Goal: Obtain resource: Obtain resource

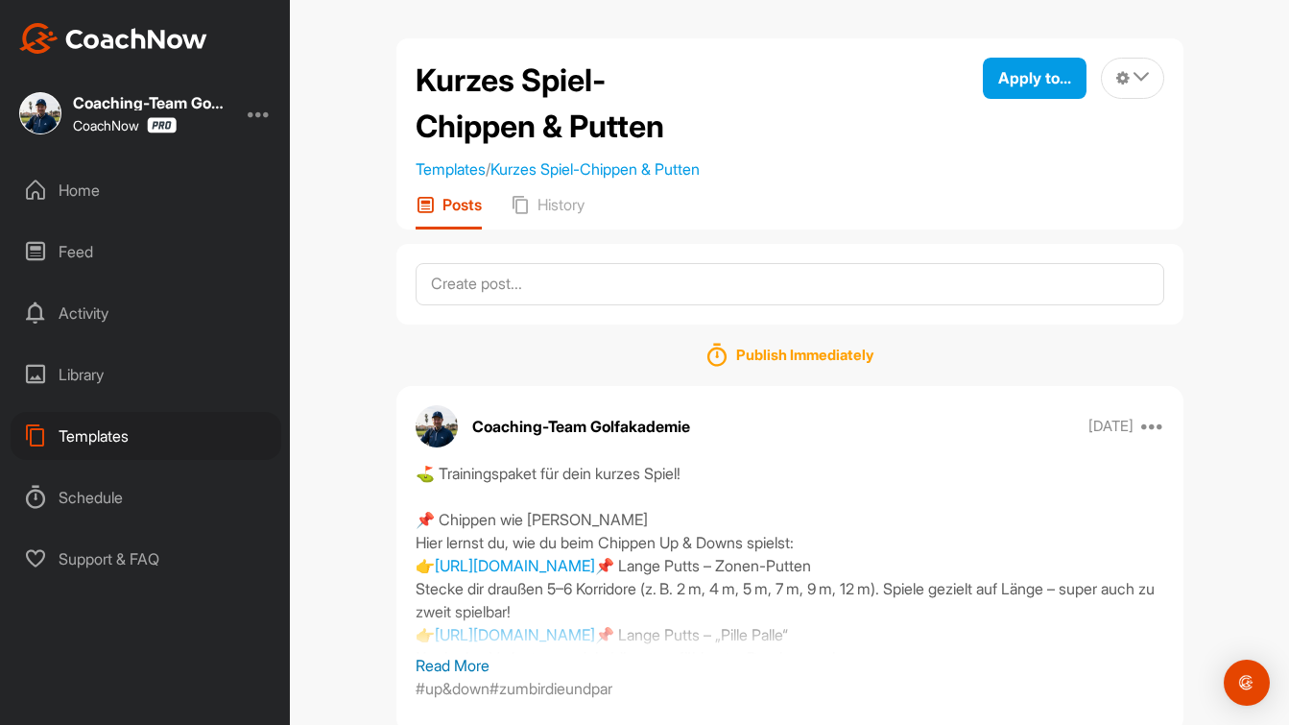
click at [121, 443] on div "Templates" at bounding box center [146, 436] width 271 height 48
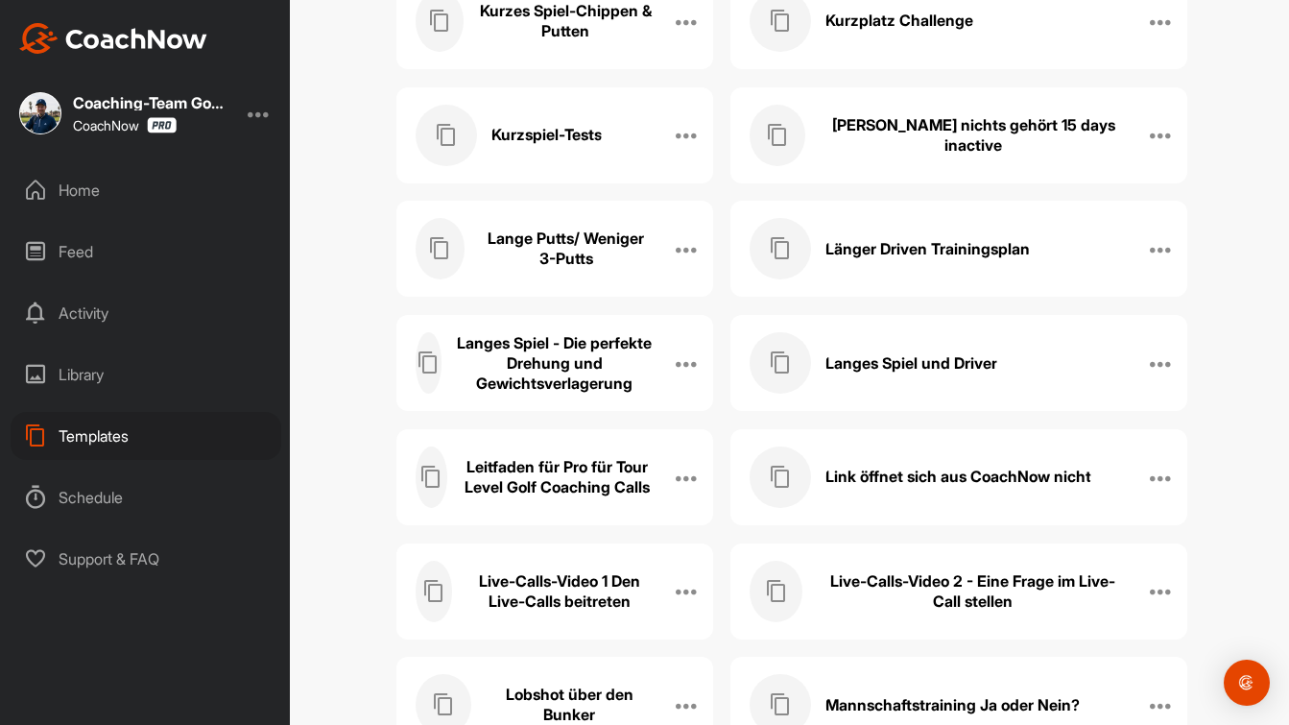
scroll to position [10871, 0]
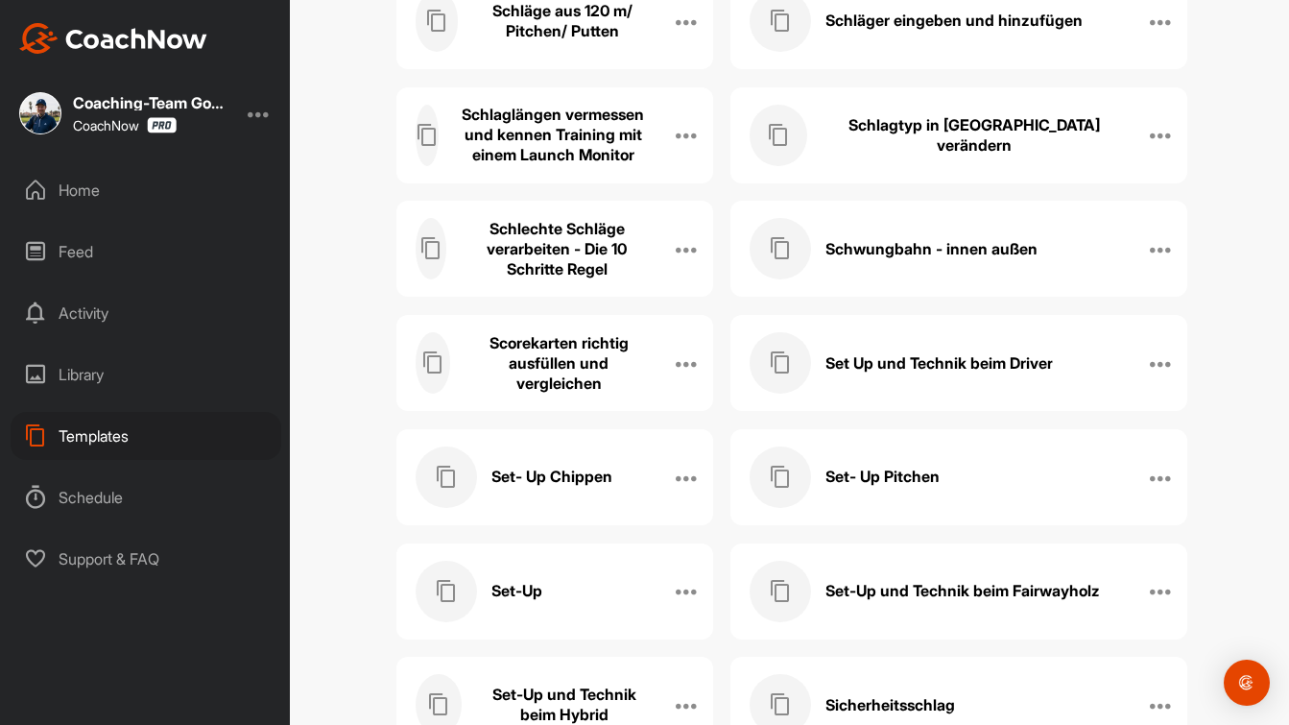
click at [950, 371] on h3 "Set Up und Technik beim Driver" at bounding box center [939, 363] width 227 height 20
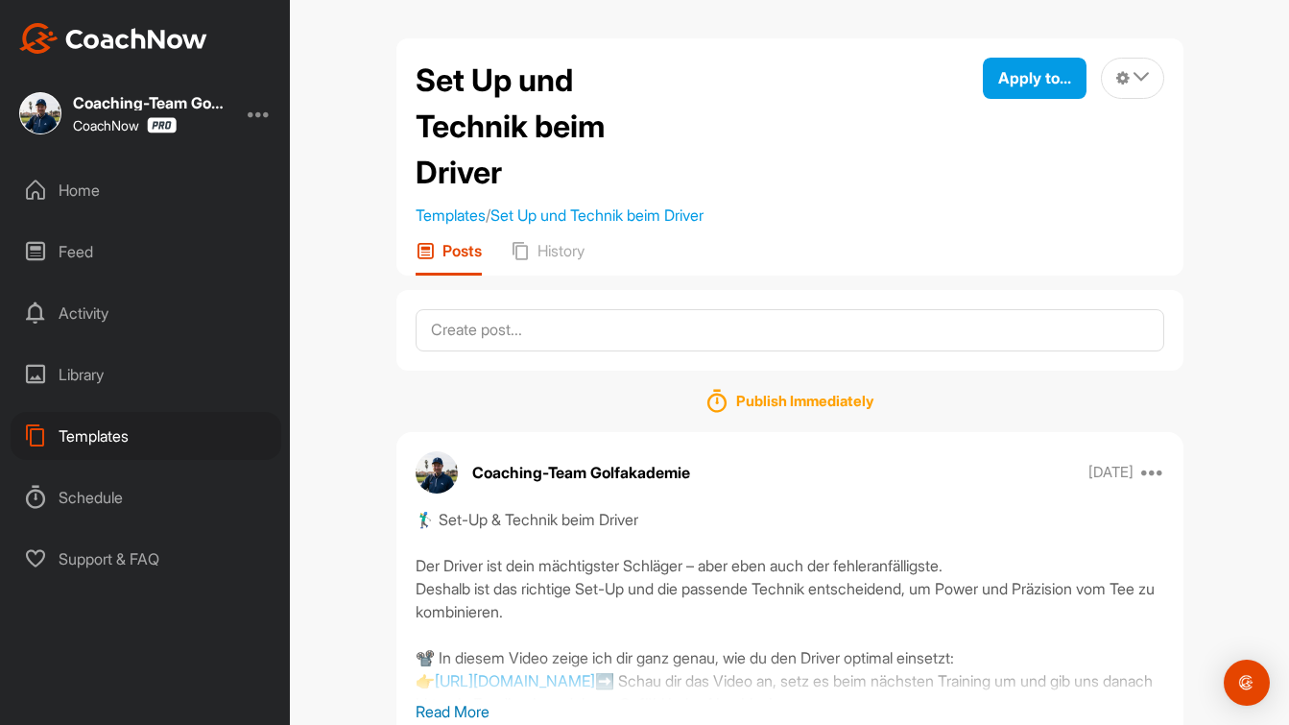
click at [468, 711] on p "Read More" at bounding box center [790, 711] width 749 height 23
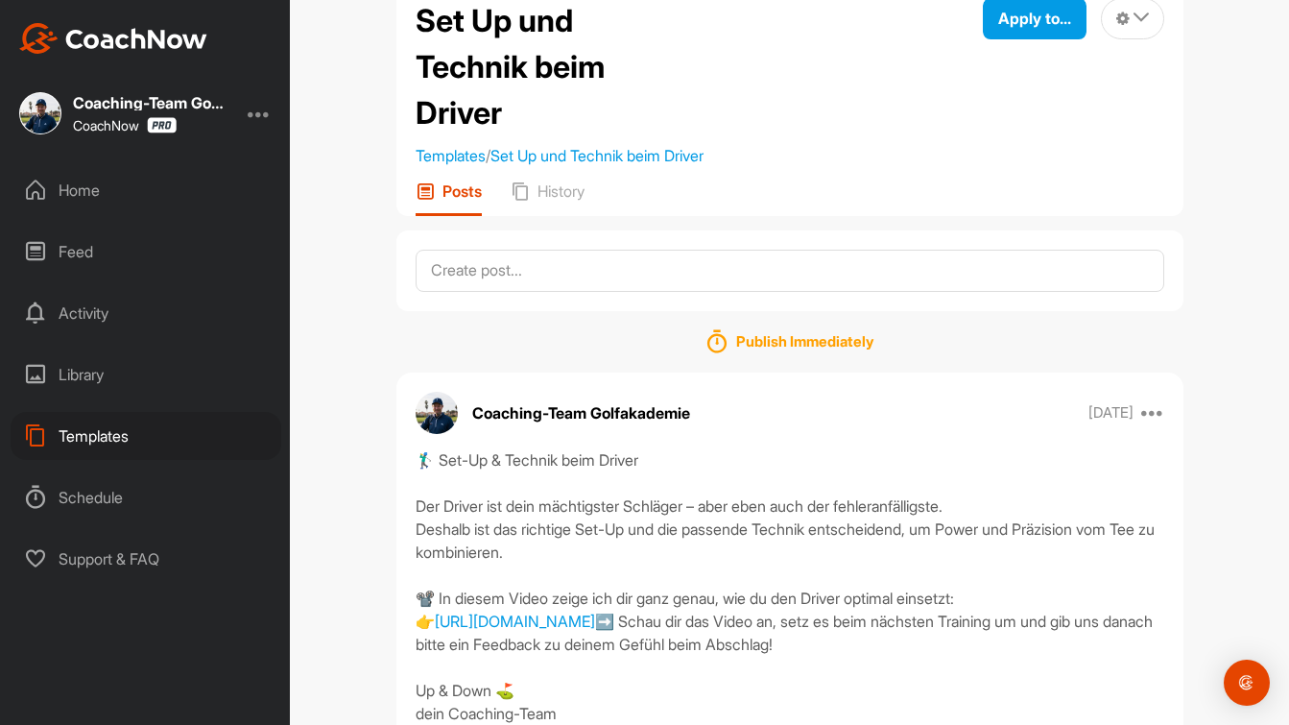
scroll to position [205, 0]
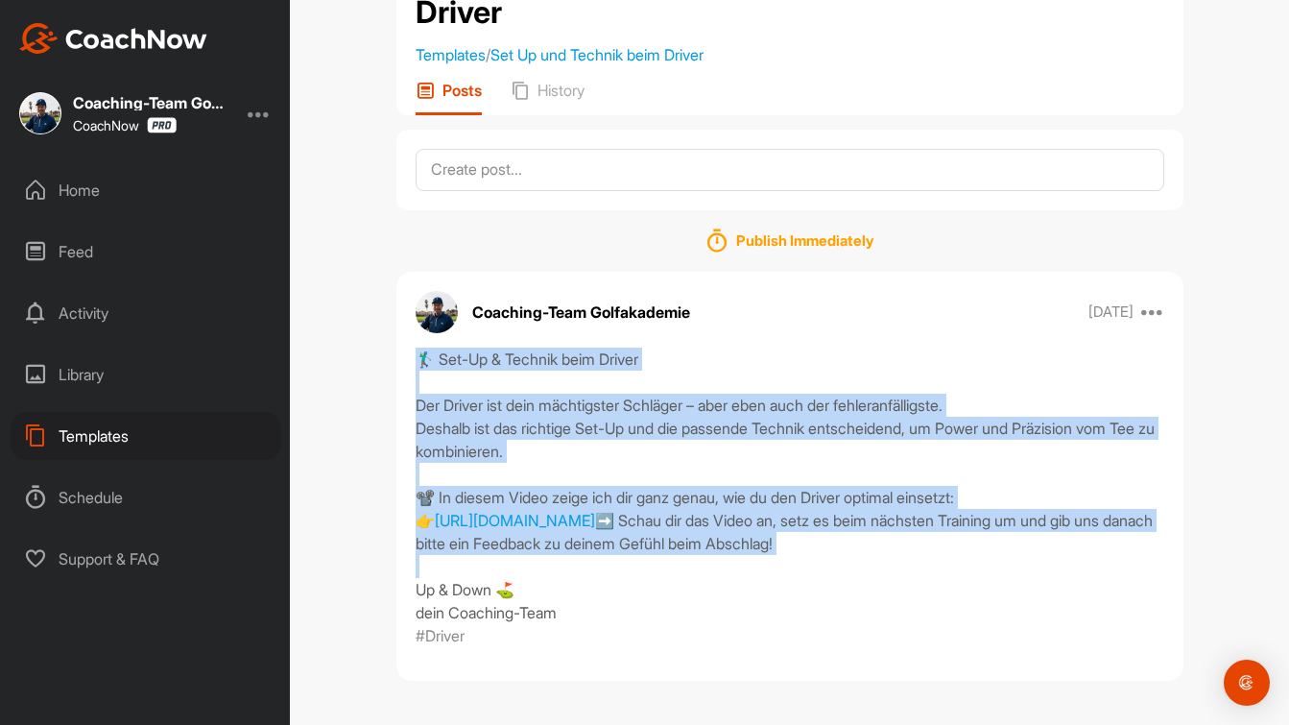
drag, startPoint x: 645, startPoint y: 539, endPoint x: 389, endPoint y: 320, distance: 337.0
click at [389, 320] on div "Set Up und Technik beim Driver Templates / Set Up und Technik beim Driver Apply…" at bounding box center [790, 287] width 826 height 818
copy div "🏌️‍♂️ Set-Up & Technik beim Driver Der Driver ist dein mächtigster Schläger – a…"
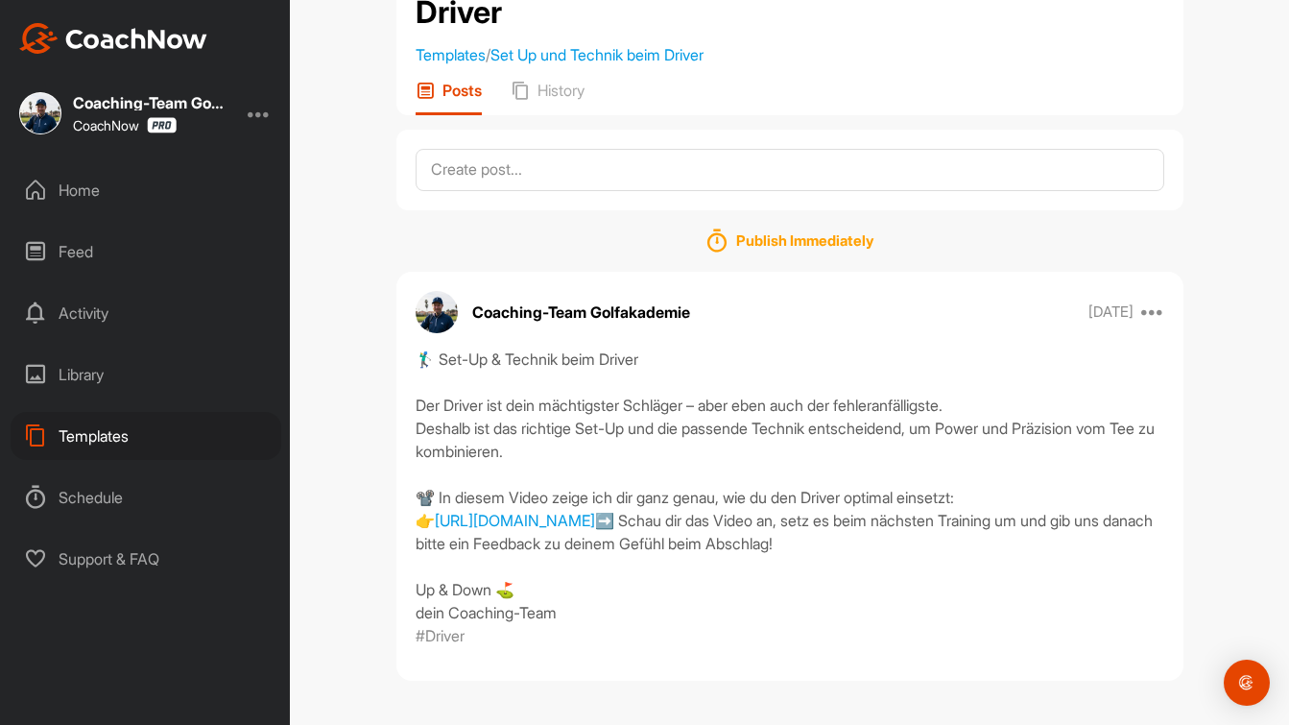
click at [119, 431] on div "Templates" at bounding box center [146, 436] width 271 height 48
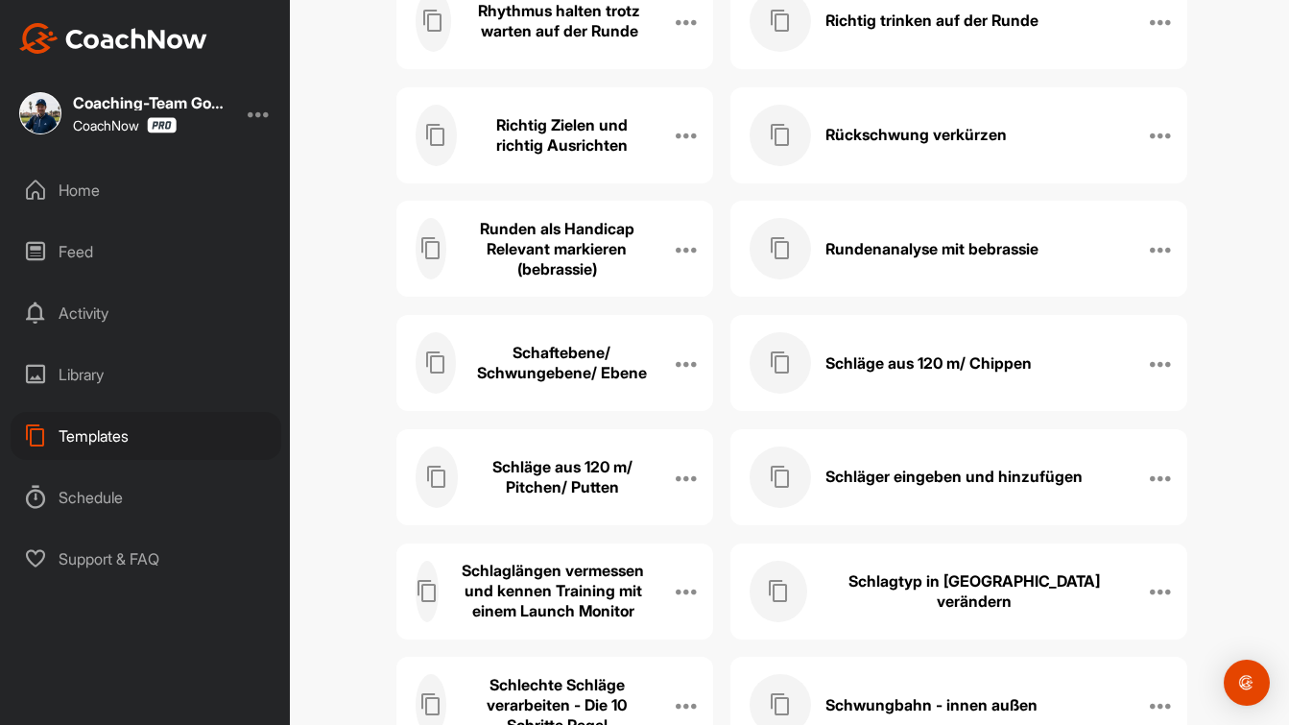
scroll to position [10985, 0]
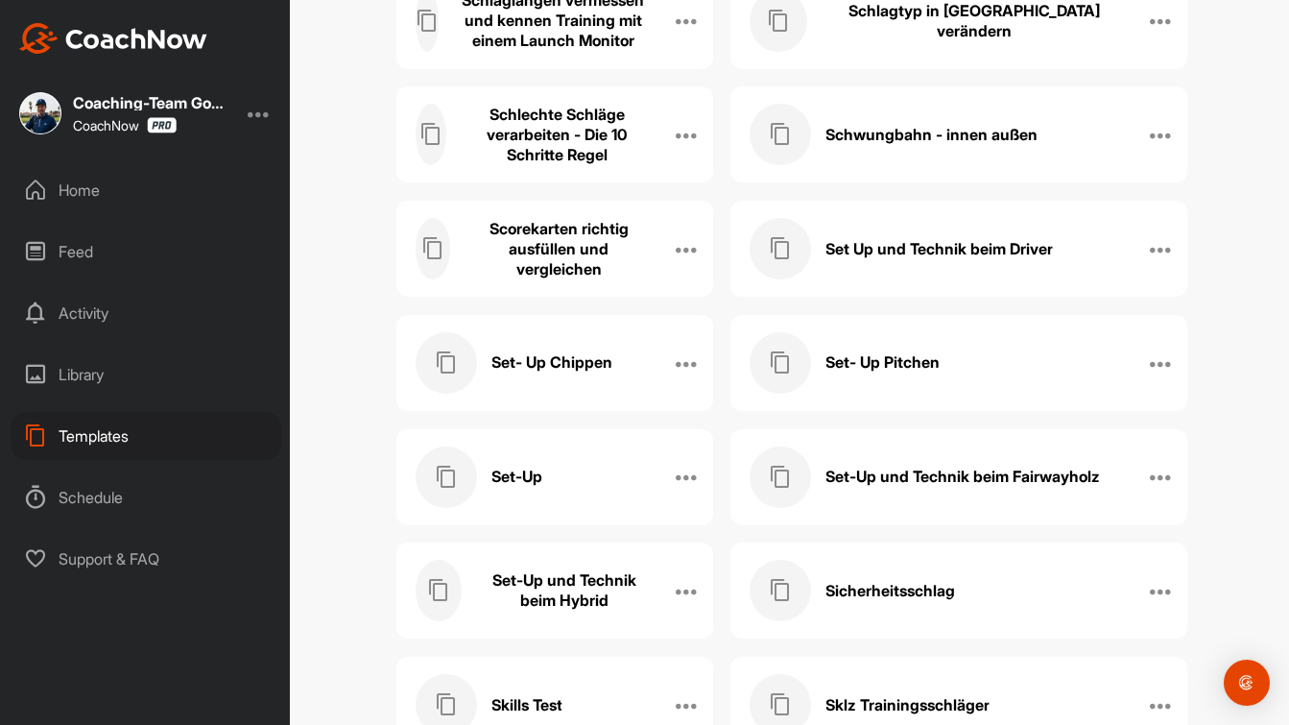
click at [551, 367] on h3 "Set- Up Chippen" at bounding box center [551, 362] width 121 height 20
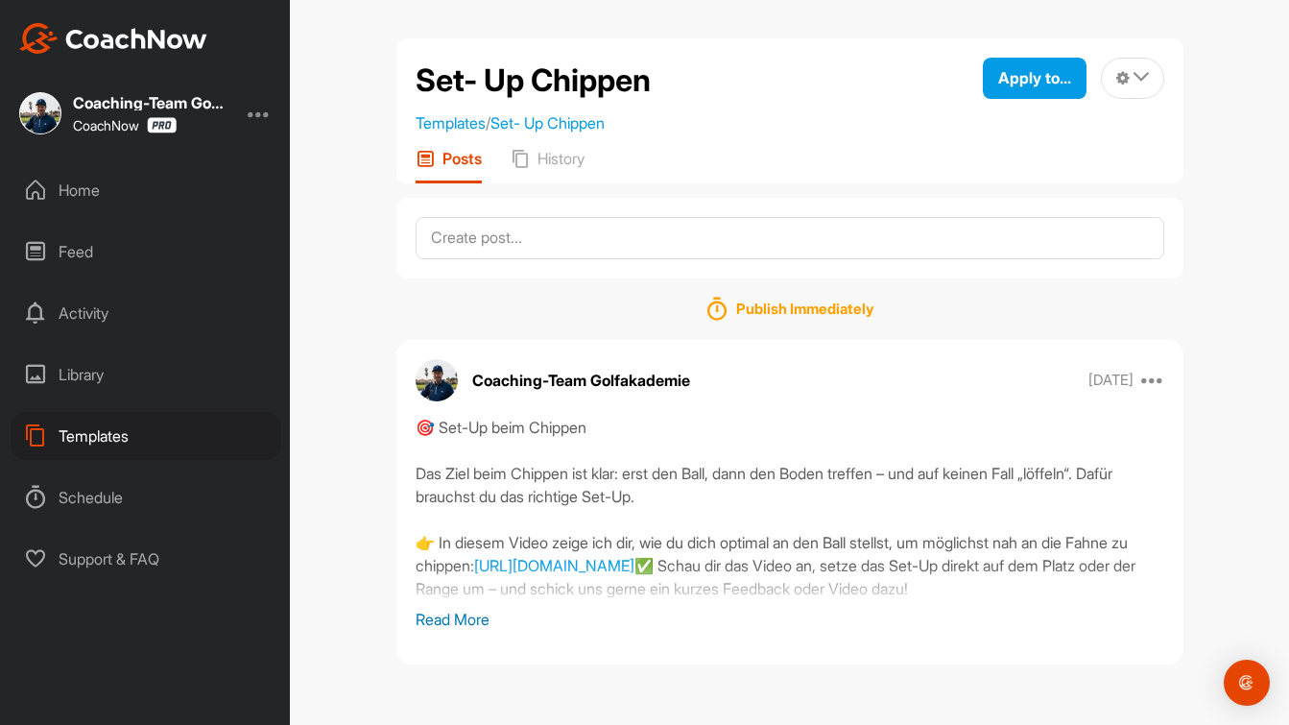
click at [467, 616] on p "Read More" at bounding box center [790, 619] width 749 height 23
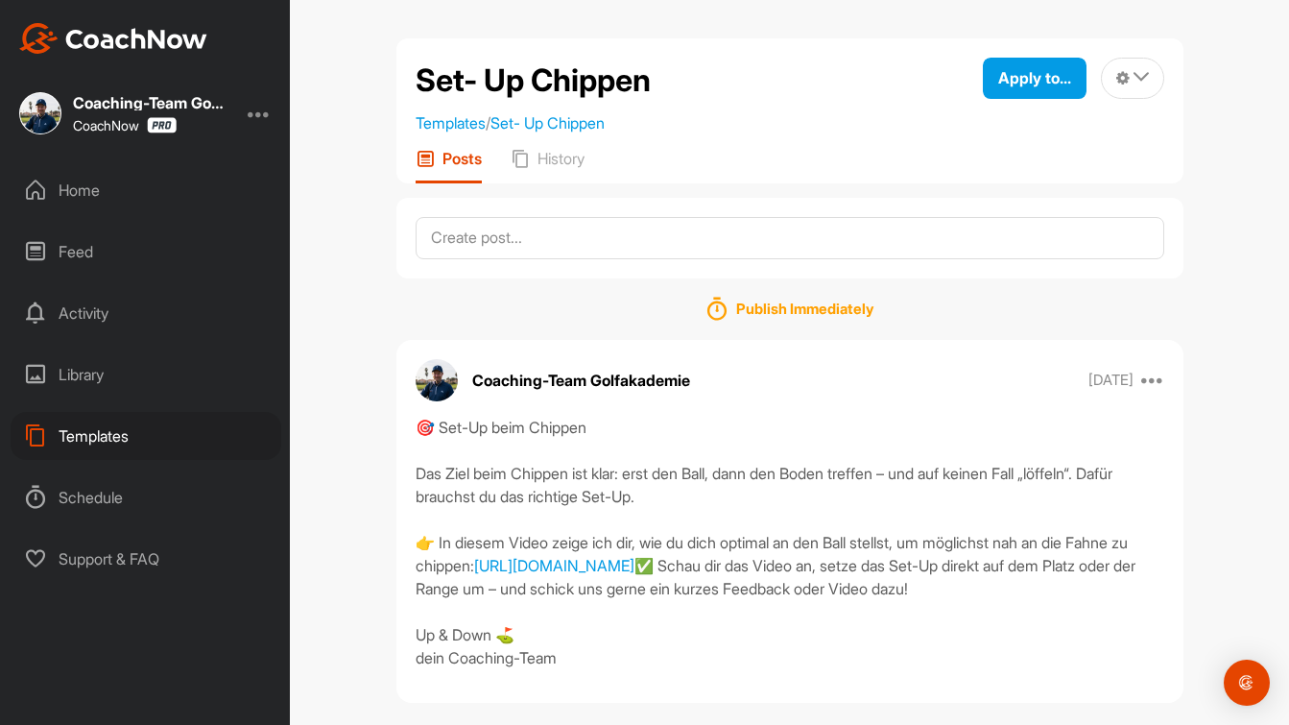
scroll to position [43, 0]
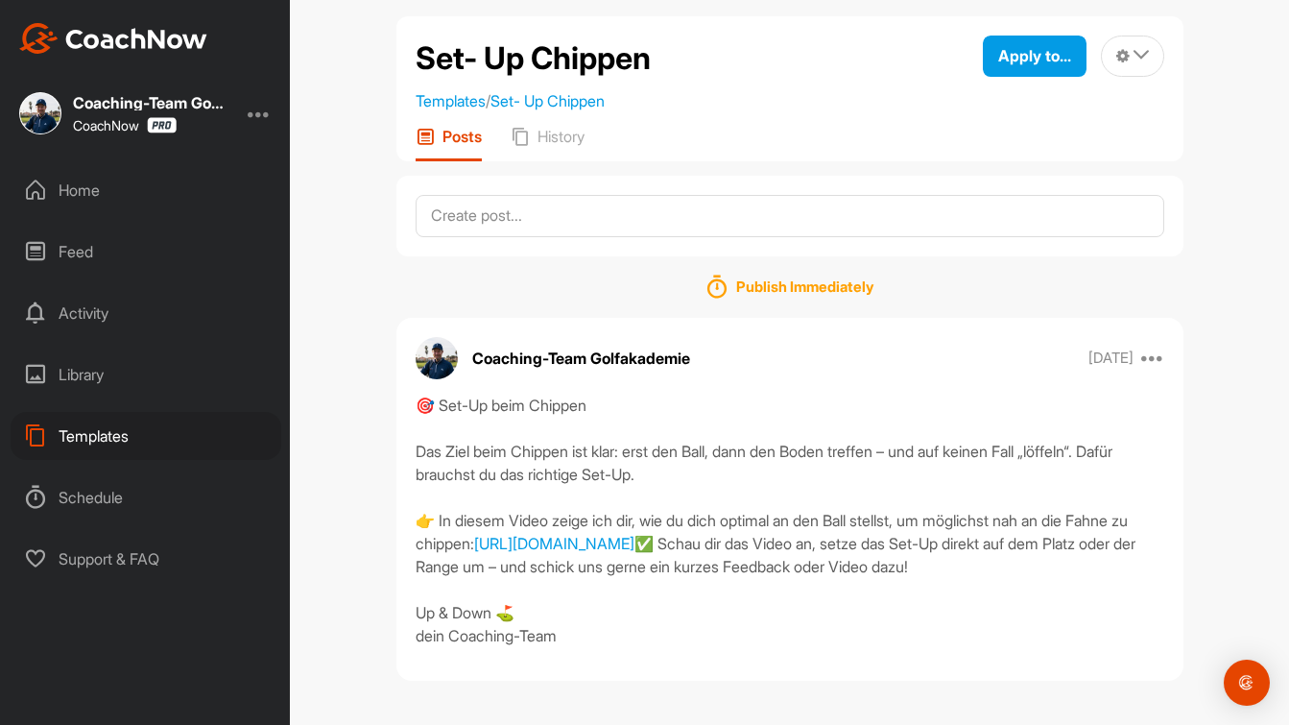
drag, startPoint x: 570, startPoint y: 684, endPoint x: 419, endPoint y: 384, distance: 336.1
click at [419, 394] on div "🎯 Set-Up beim Chippen Das Ziel beim Chippen ist klar: erst den Ball, dann den B…" at bounding box center [790, 520] width 749 height 253
copy div "🎯 Set-Up beim Chippen Das Ziel beim Chippen ist klar: erst den Ball, dann den B…"
click at [87, 452] on div "Templates" at bounding box center [146, 436] width 271 height 48
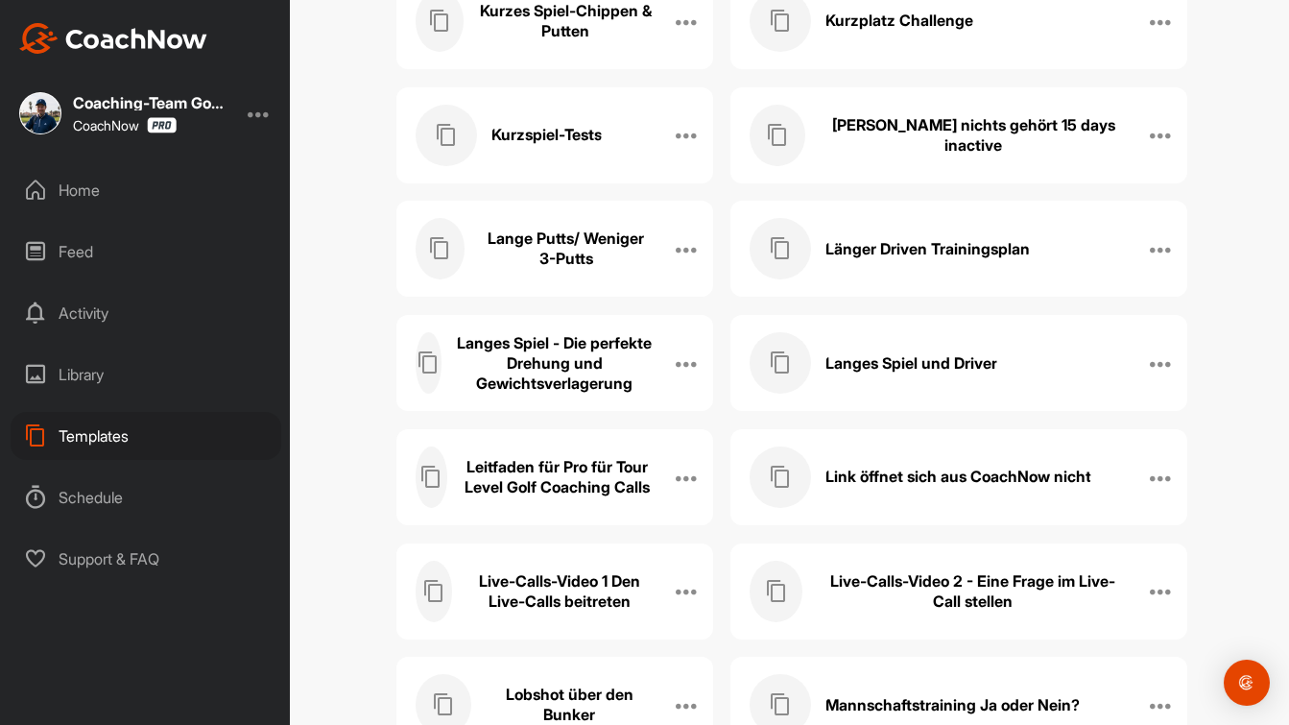
scroll to position [10871, 0]
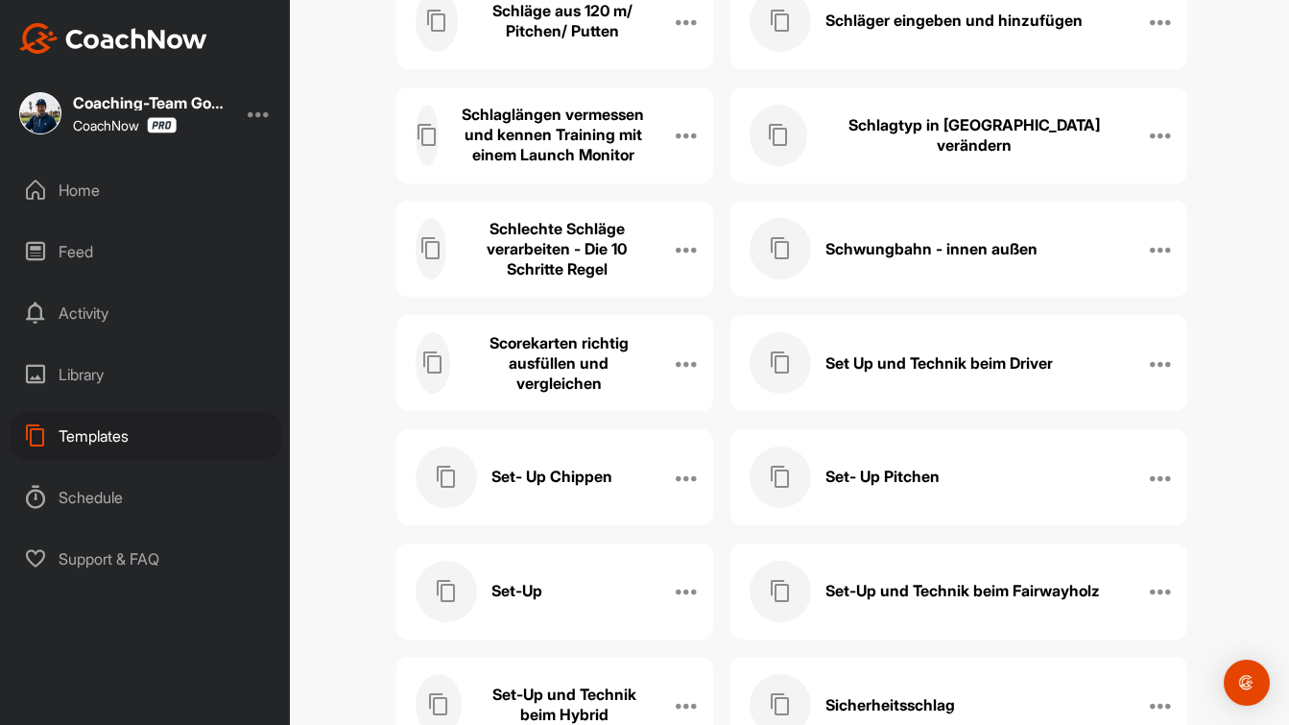
click at [929, 358] on h3 "Set Up und Technik beim Driver" at bounding box center [939, 363] width 227 height 20
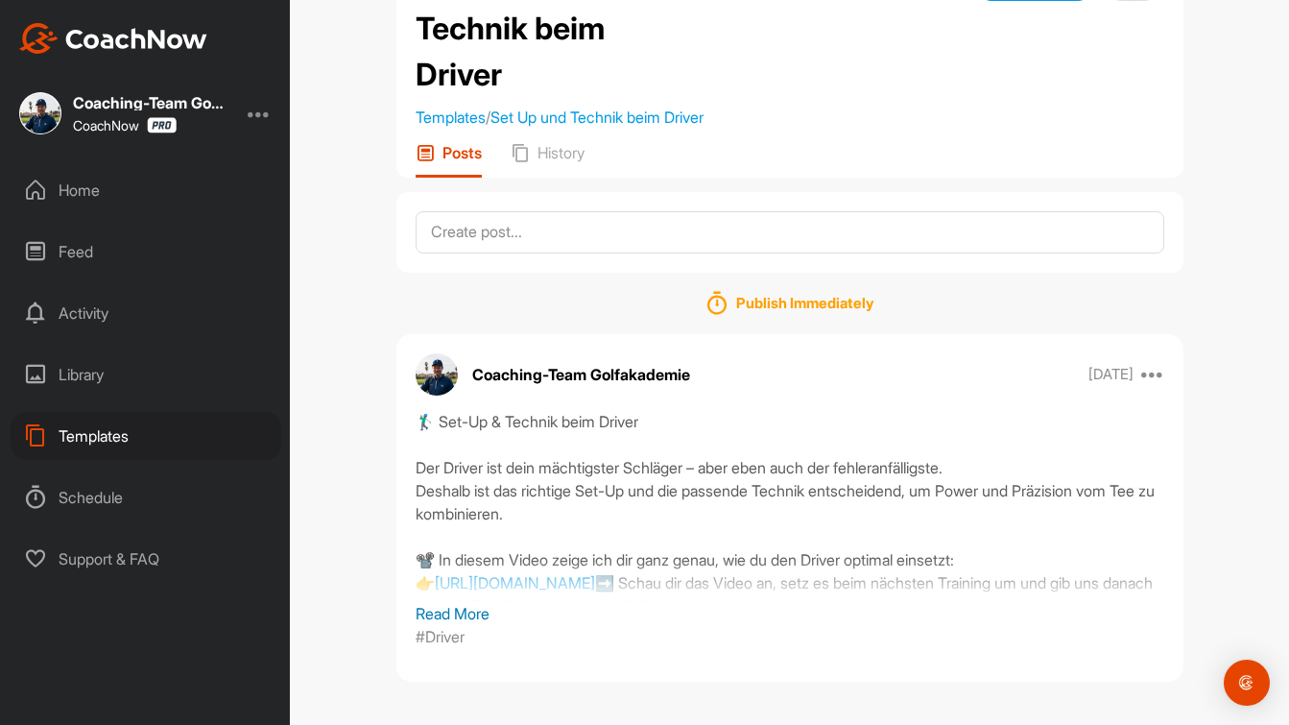
click at [465, 611] on p "Read More" at bounding box center [790, 613] width 749 height 23
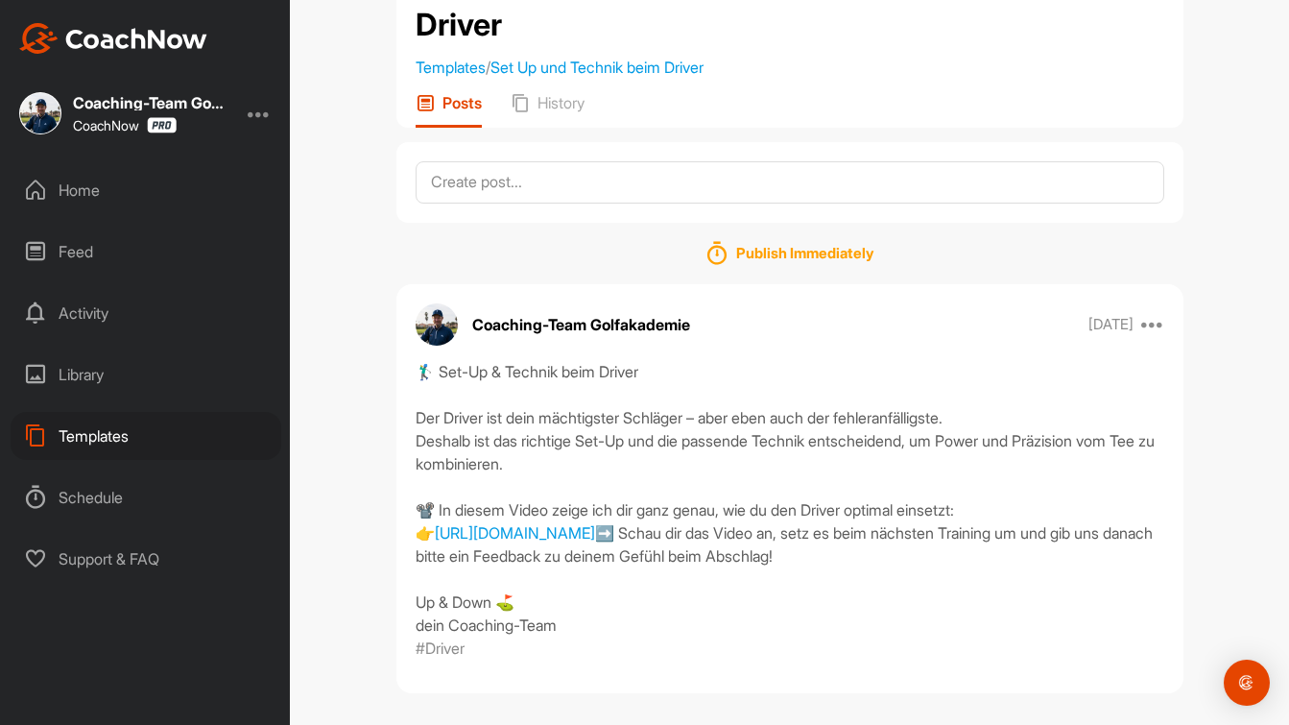
scroll to position [205, 0]
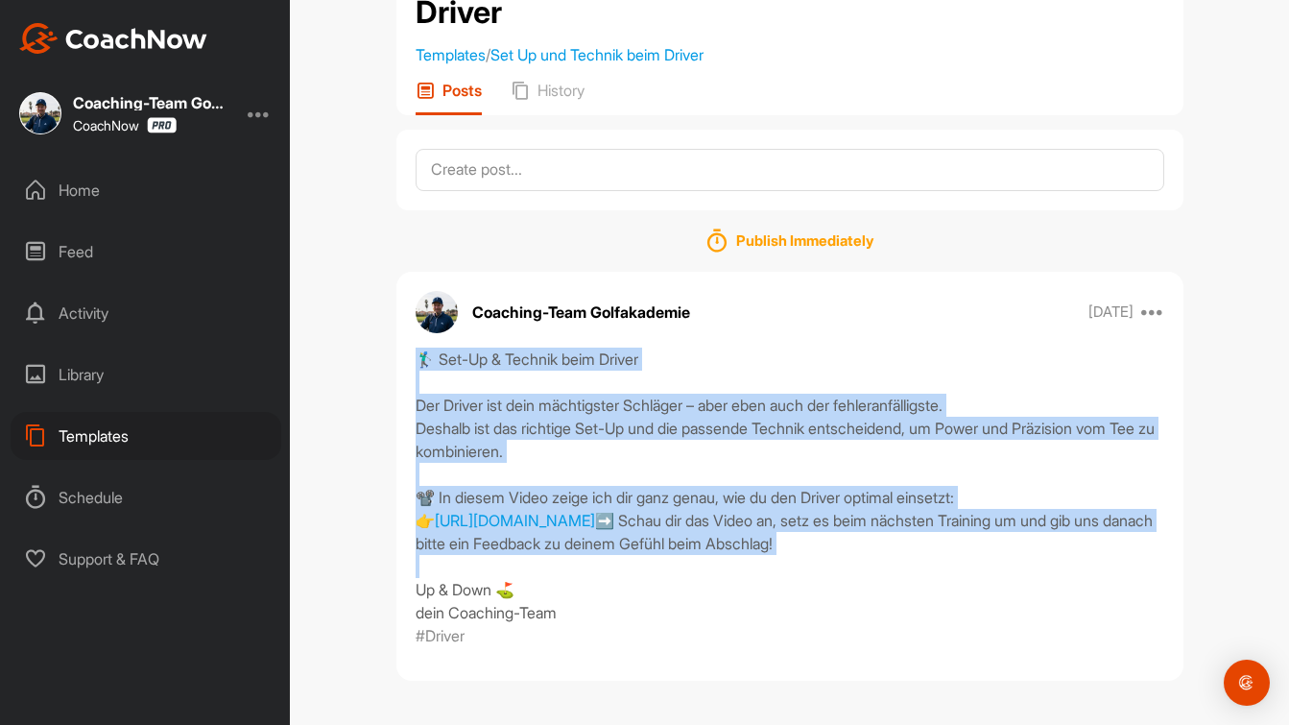
drag, startPoint x: 661, startPoint y: 537, endPoint x: 399, endPoint y: 308, distance: 347.7
click at [399, 347] on div "🏌️‍♂️ Set-Up & Technik beim Driver Der Driver ist dein mächtigster Schläger – a…" at bounding box center [789, 496] width 787 height 299
copy div "🏌️‍♂️ Set-Up & Technik beim Driver Der Driver ist dein mächtigster Schläger – a…"
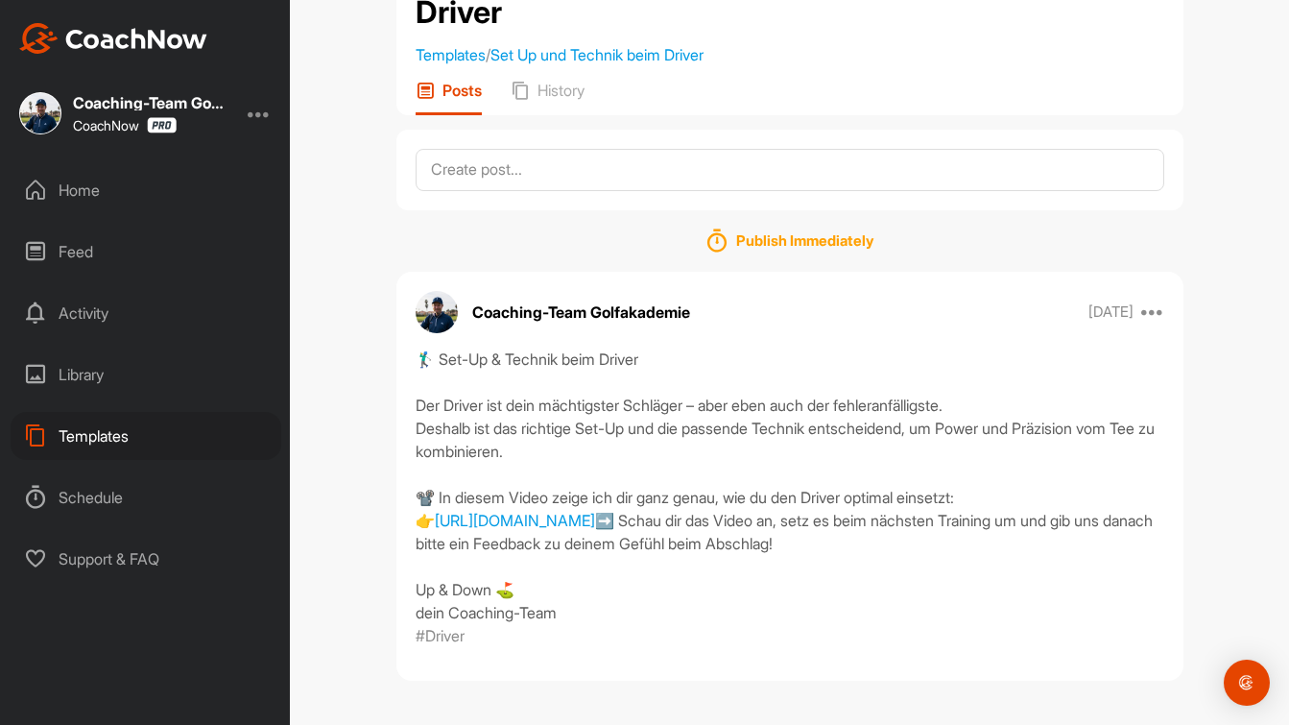
click at [124, 445] on div "Templates" at bounding box center [146, 436] width 271 height 48
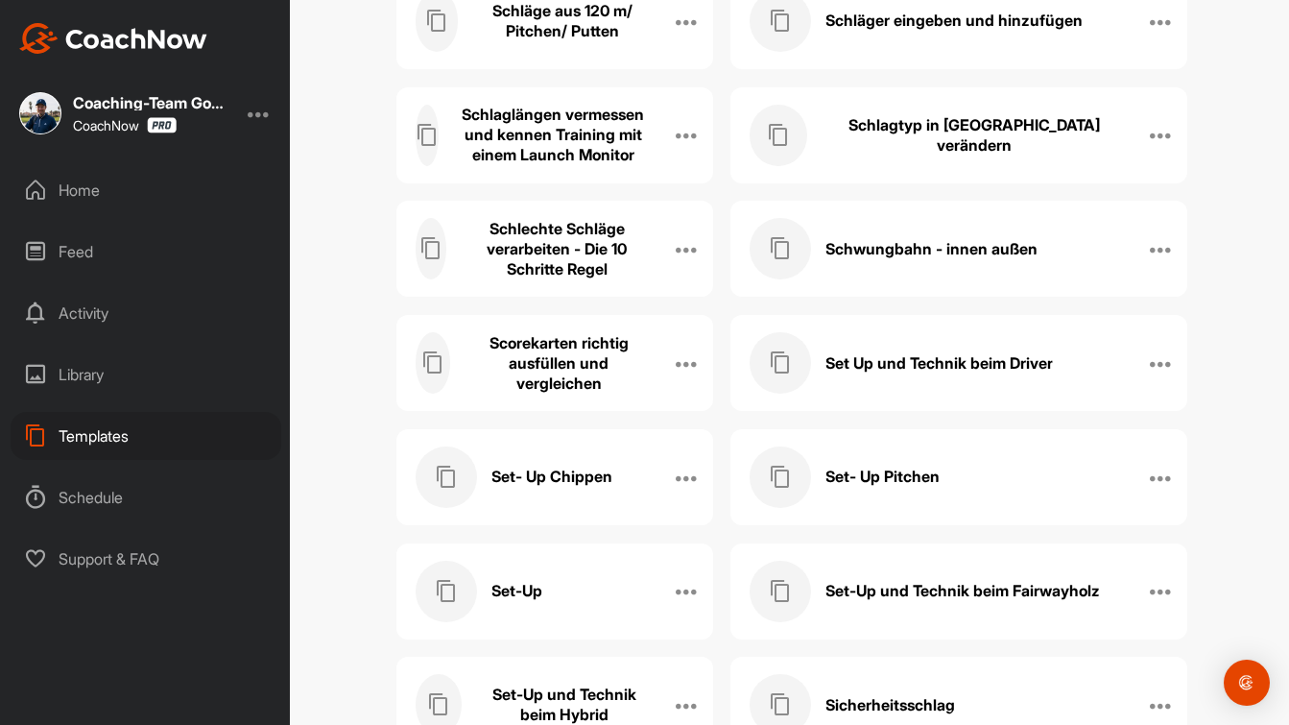
scroll to position [13396, 0]
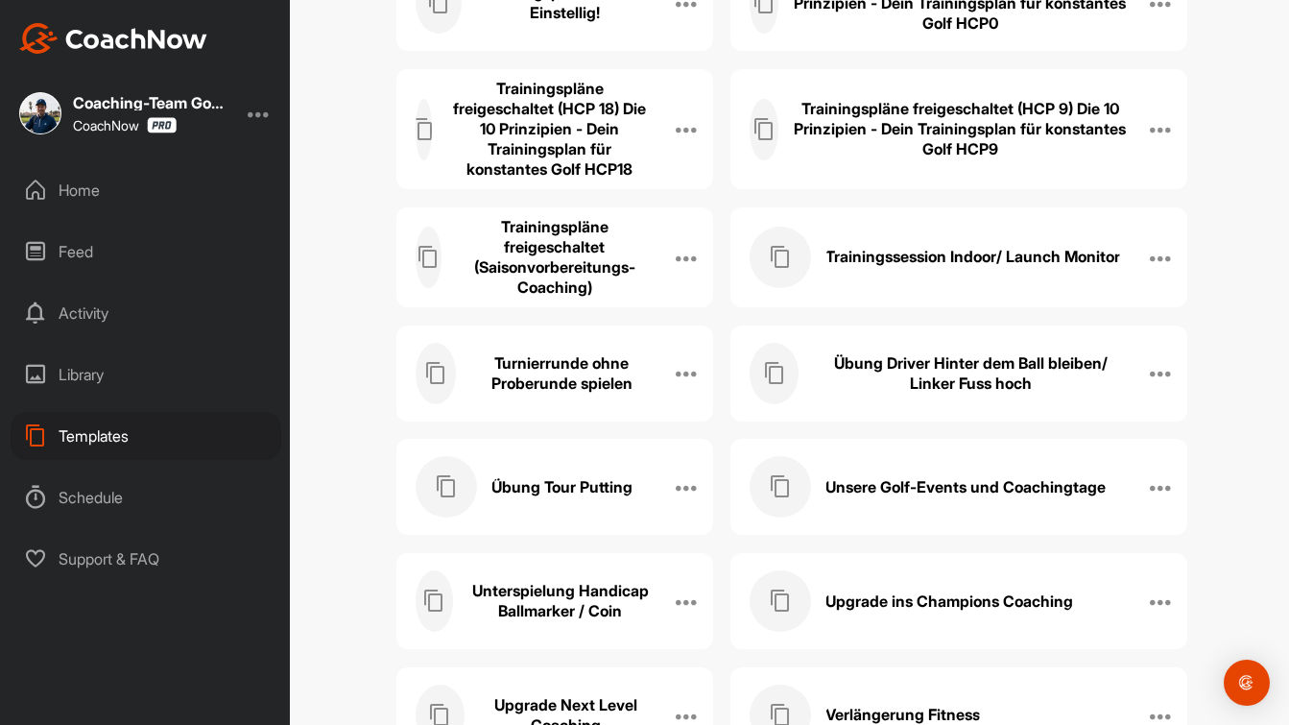
click at [938, 355] on h3 "Übung Driver Hinter dem Ball bleiben/ Linker Fuss hoch" at bounding box center [970, 373] width 315 height 40
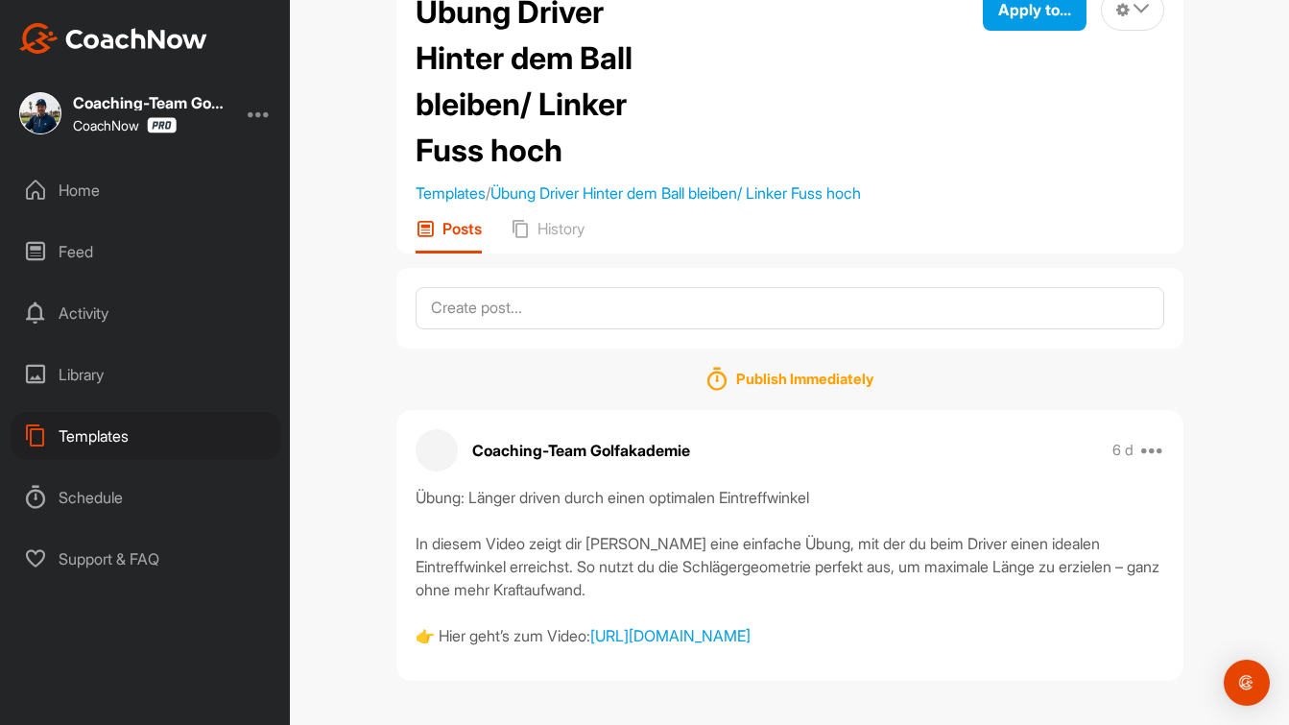
scroll to position [90, 0]
drag, startPoint x: 1101, startPoint y: 637, endPoint x: 407, endPoint y: 479, distance: 711.9
click at [407, 486] on div "Übung: Länger driven durch einen optimalen Eintreffwinkel In diesem Video zeigt…" at bounding box center [789, 566] width 787 height 161
copy div "Übung: Länger driven durch einen optimalen Eintreffwinkel In diesem Video zeigt…"
click at [122, 440] on div "Templates" at bounding box center [146, 436] width 271 height 48
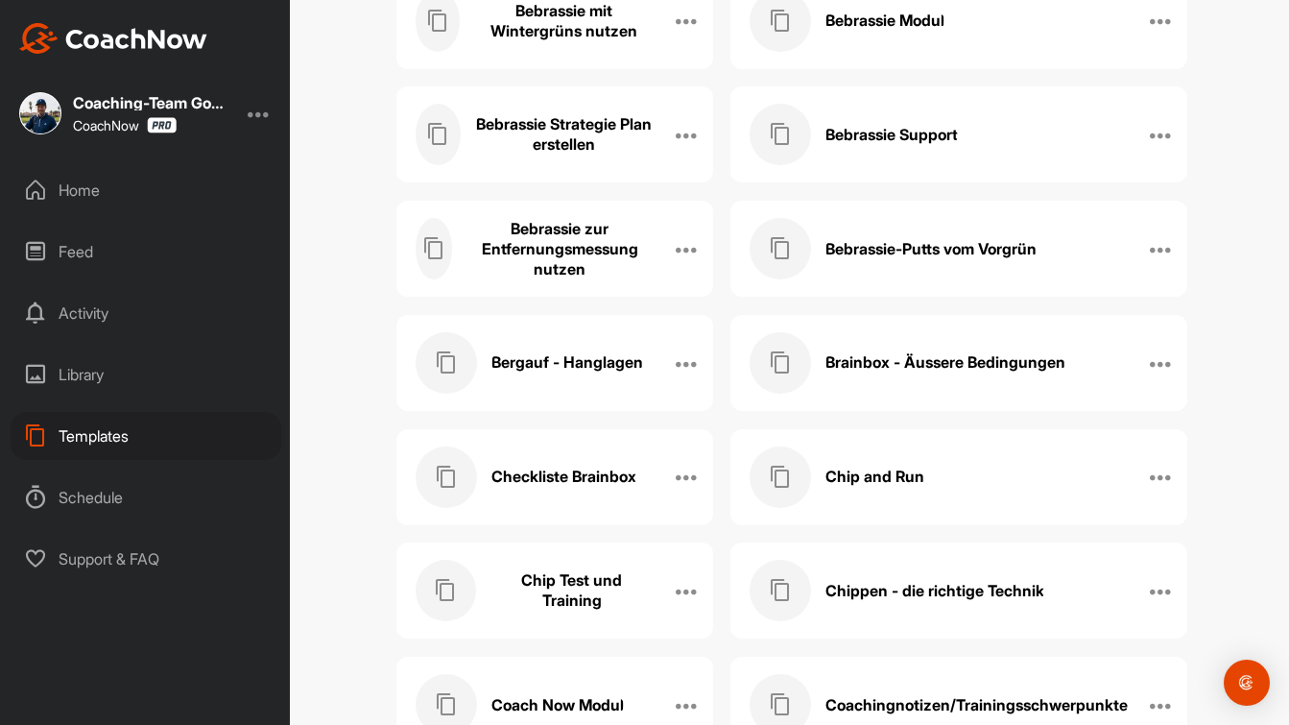
scroll to position [5970, 0]
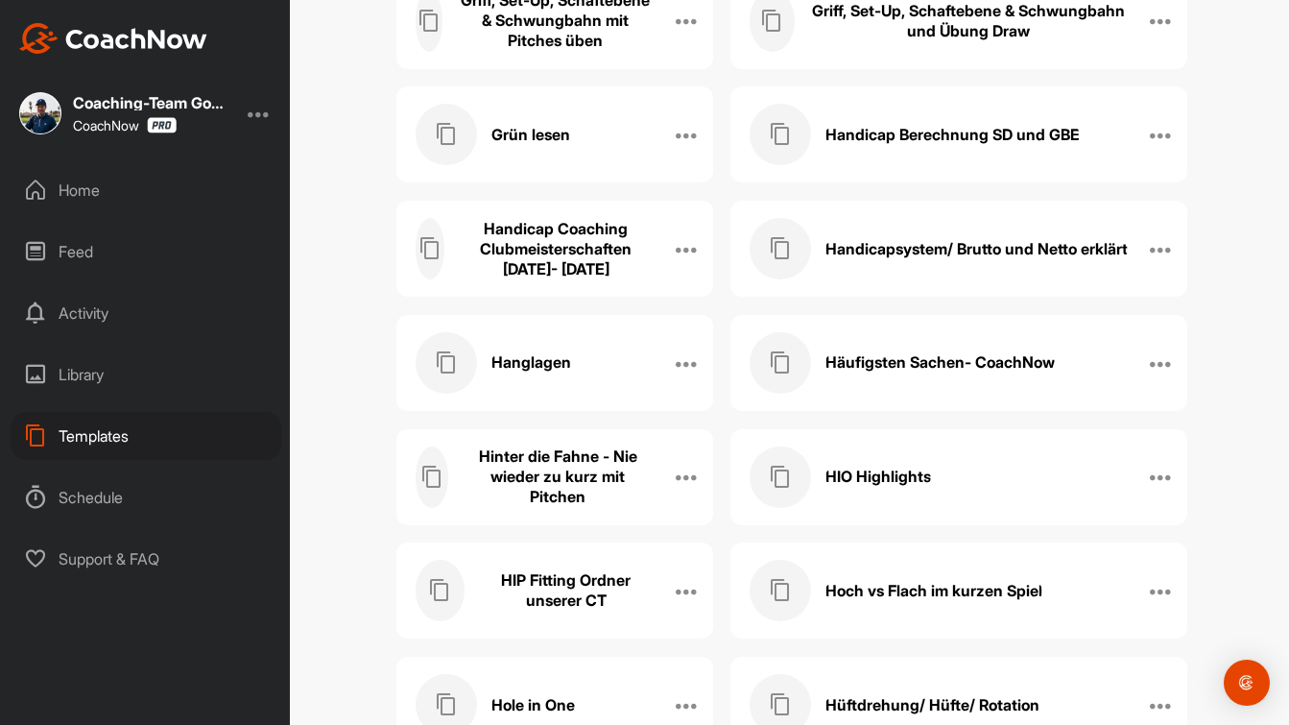
click at [542, 365] on h3 "Hanglagen" at bounding box center [531, 362] width 80 height 20
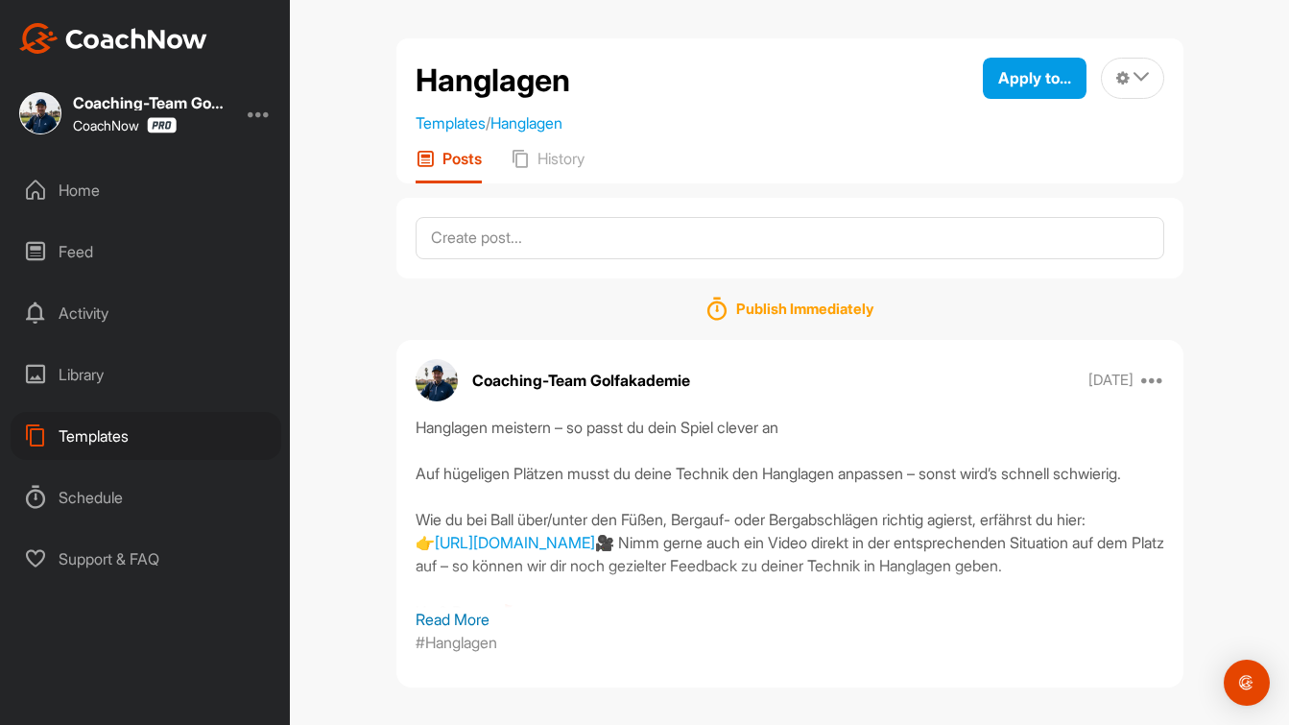
click at [444, 614] on p "Read More" at bounding box center [790, 619] width 749 height 23
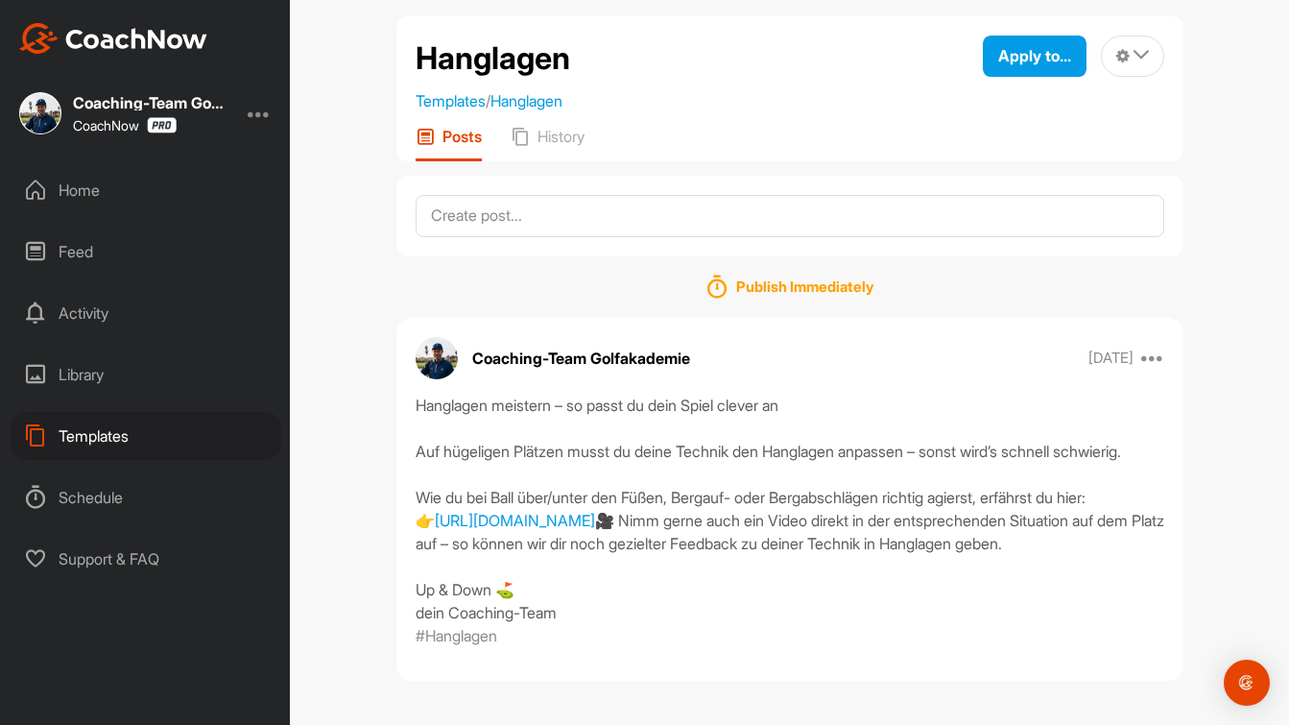
scroll to position [90, 0]
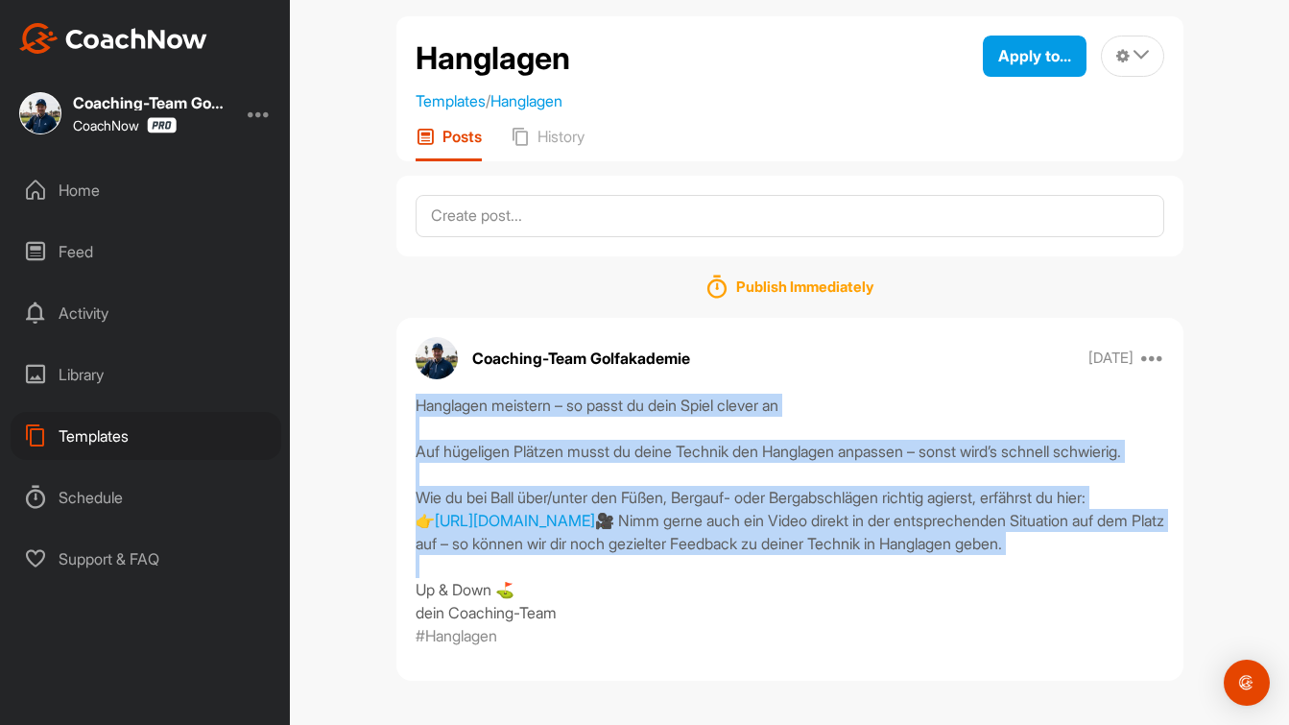
drag, startPoint x: 941, startPoint y: 538, endPoint x: 374, endPoint y: 338, distance: 600.5
click at [373, 338] on div "Hanglagen Templates / Hanglagen Apply to... Apply to Space Apply to Group Apply…" at bounding box center [789, 362] width 999 height 725
copy div "Hanglagen meistern – so passt du dein Spiel clever an Auf hügeligen Plätzen mus…"
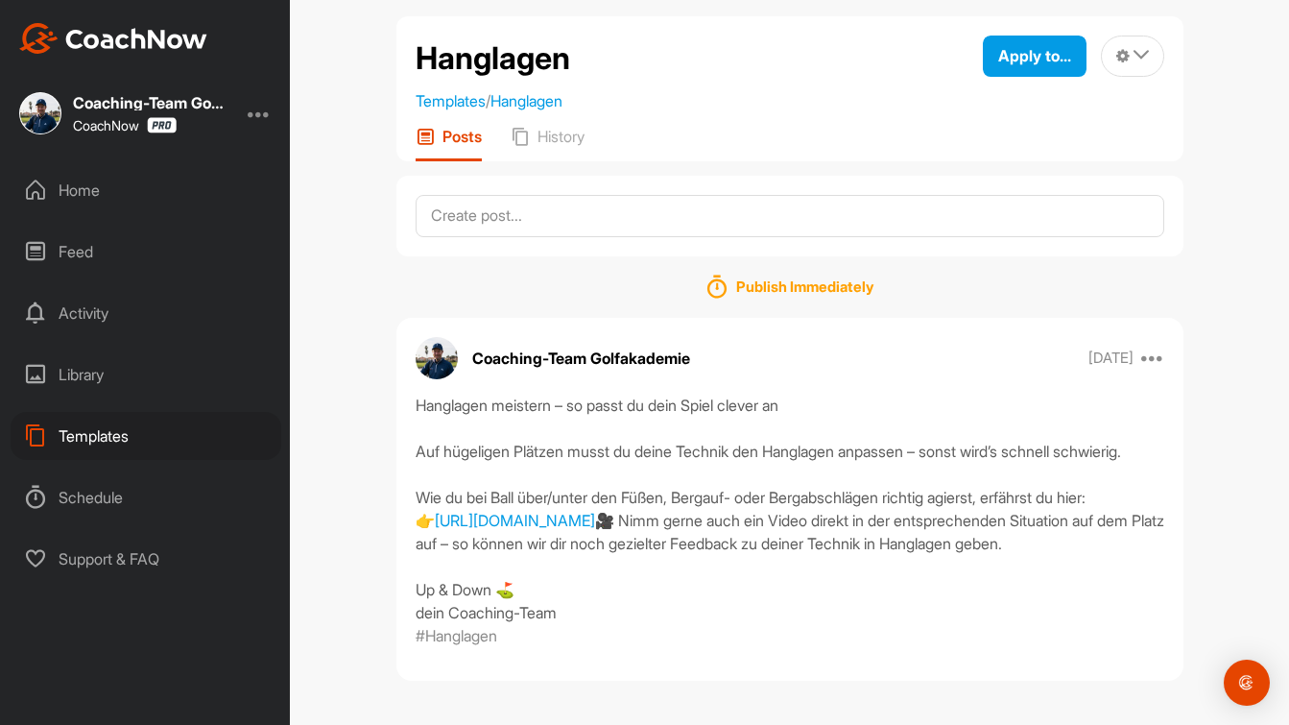
click at [100, 439] on div "Templates" at bounding box center [146, 436] width 271 height 48
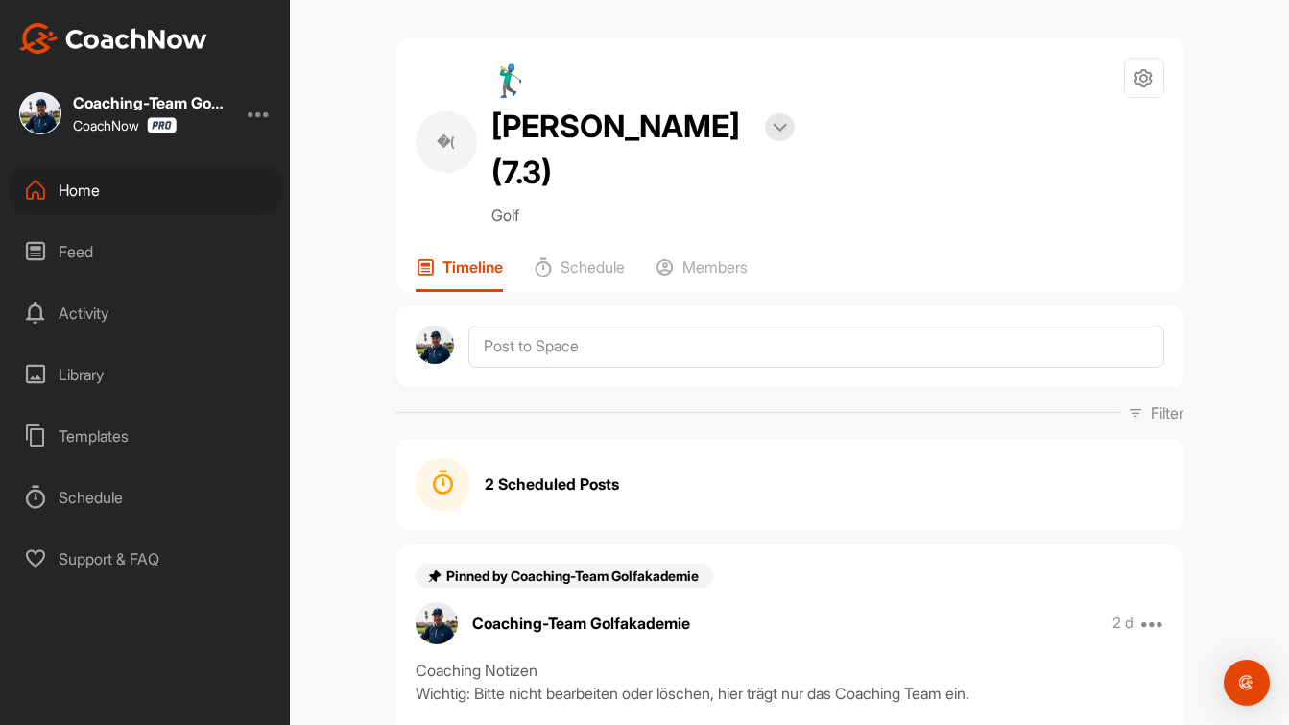
click at [86, 195] on div "Home" at bounding box center [146, 190] width 271 height 48
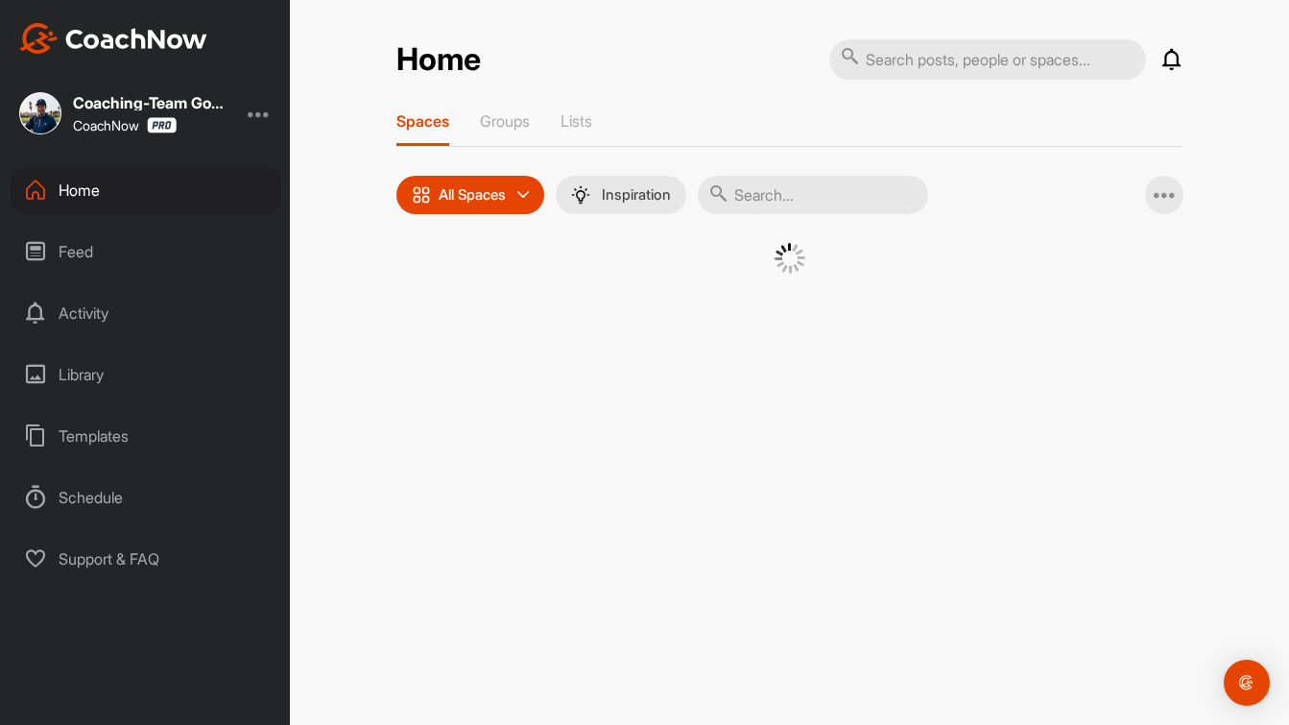
click at [770, 199] on input "text" at bounding box center [813, 195] width 230 height 38
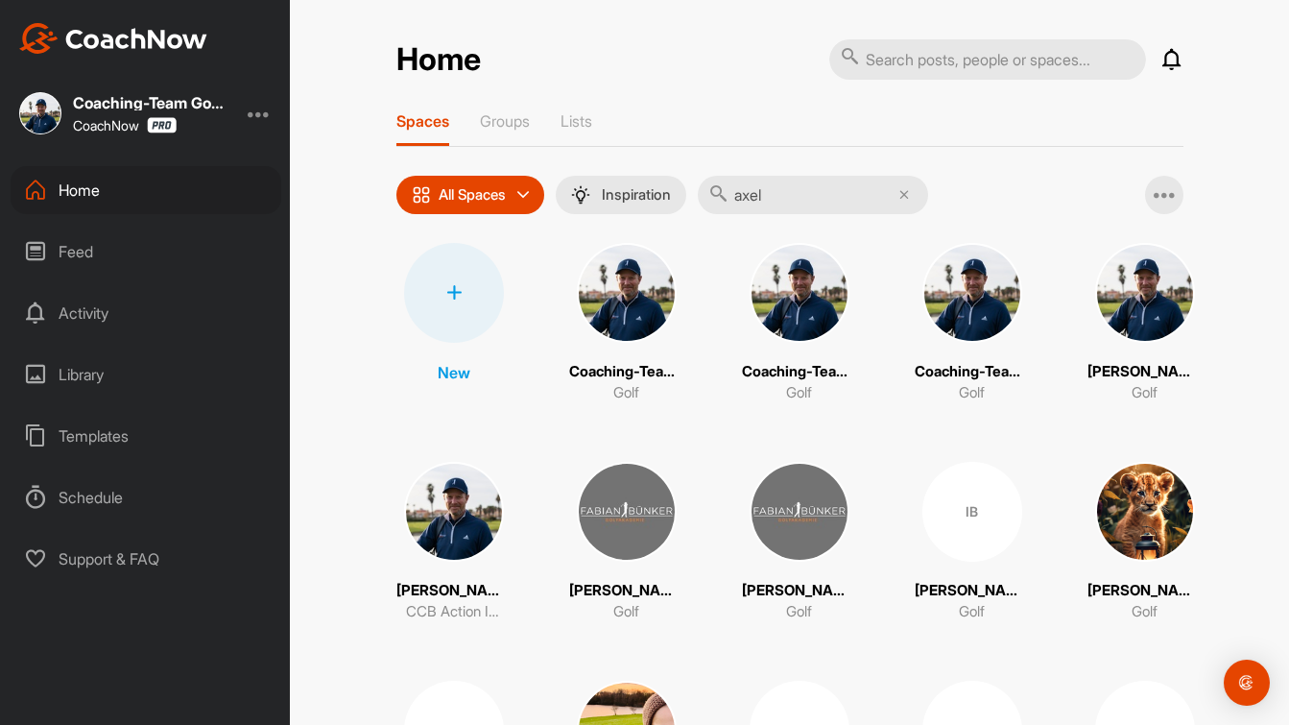
type input "axel"
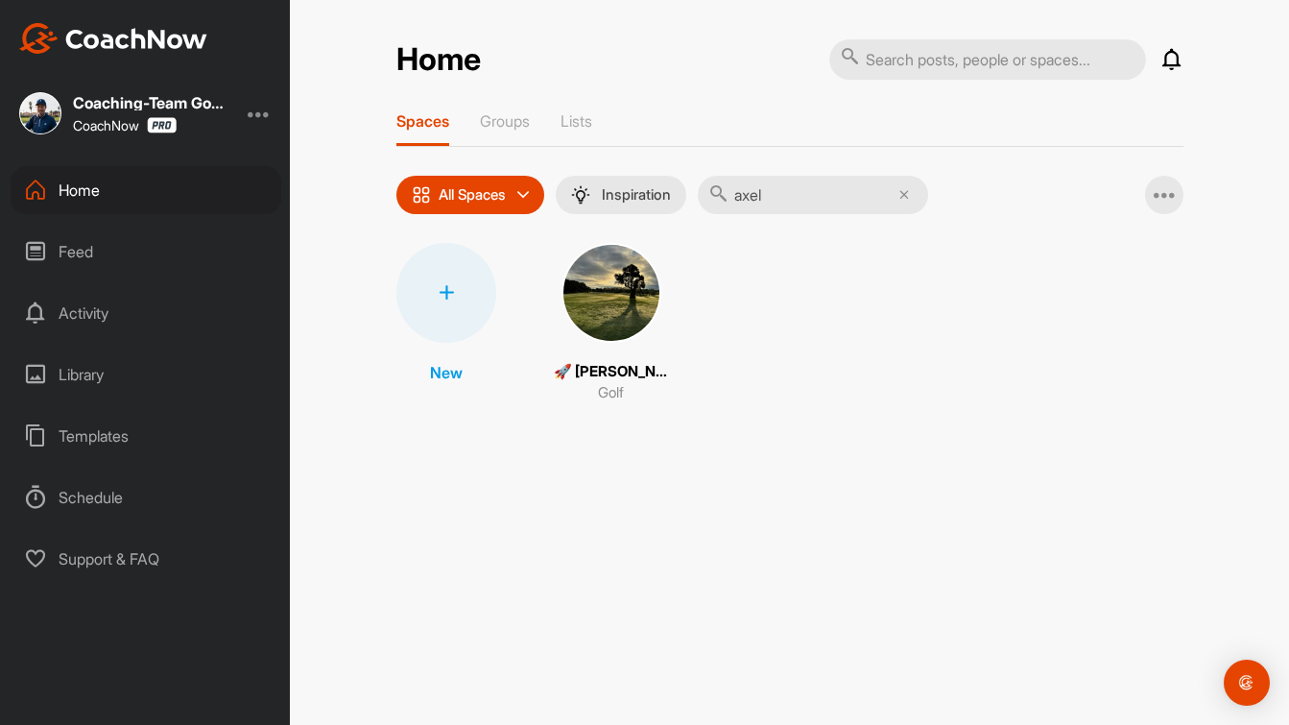
click at [629, 290] on img at bounding box center [612, 293] width 100 height 100
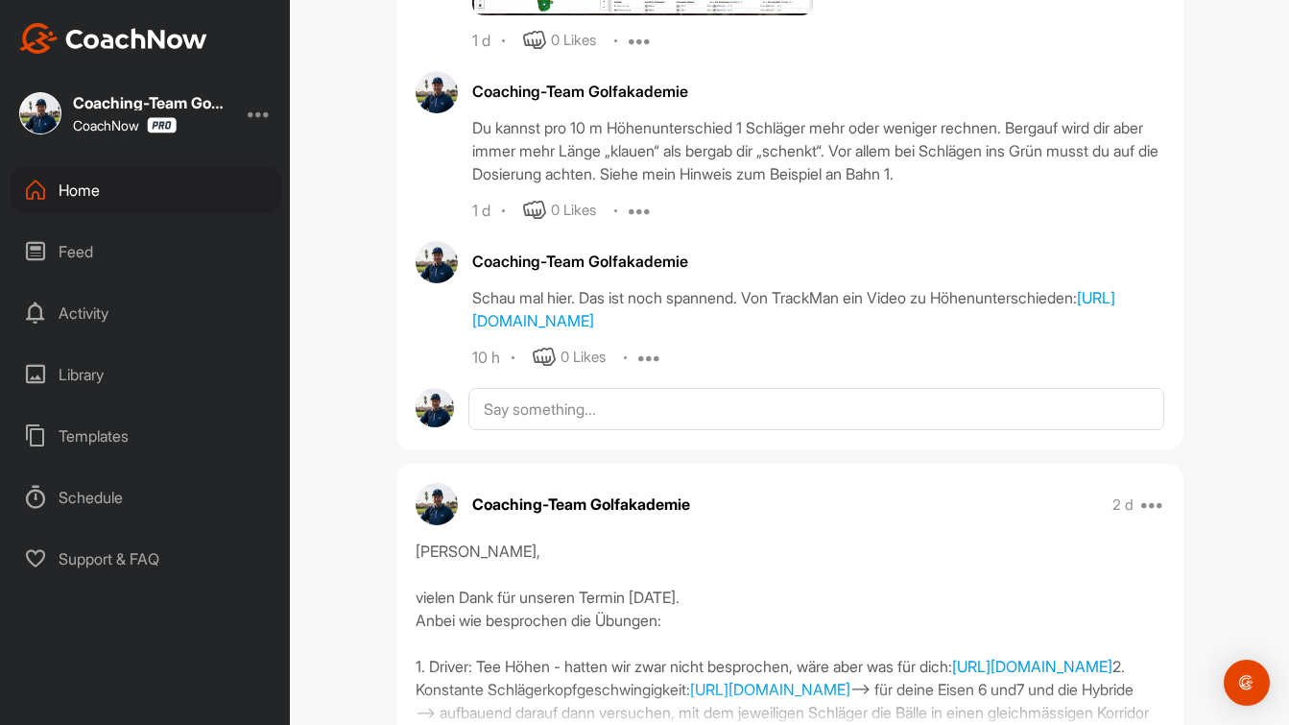
scroll to position [2369, 0]
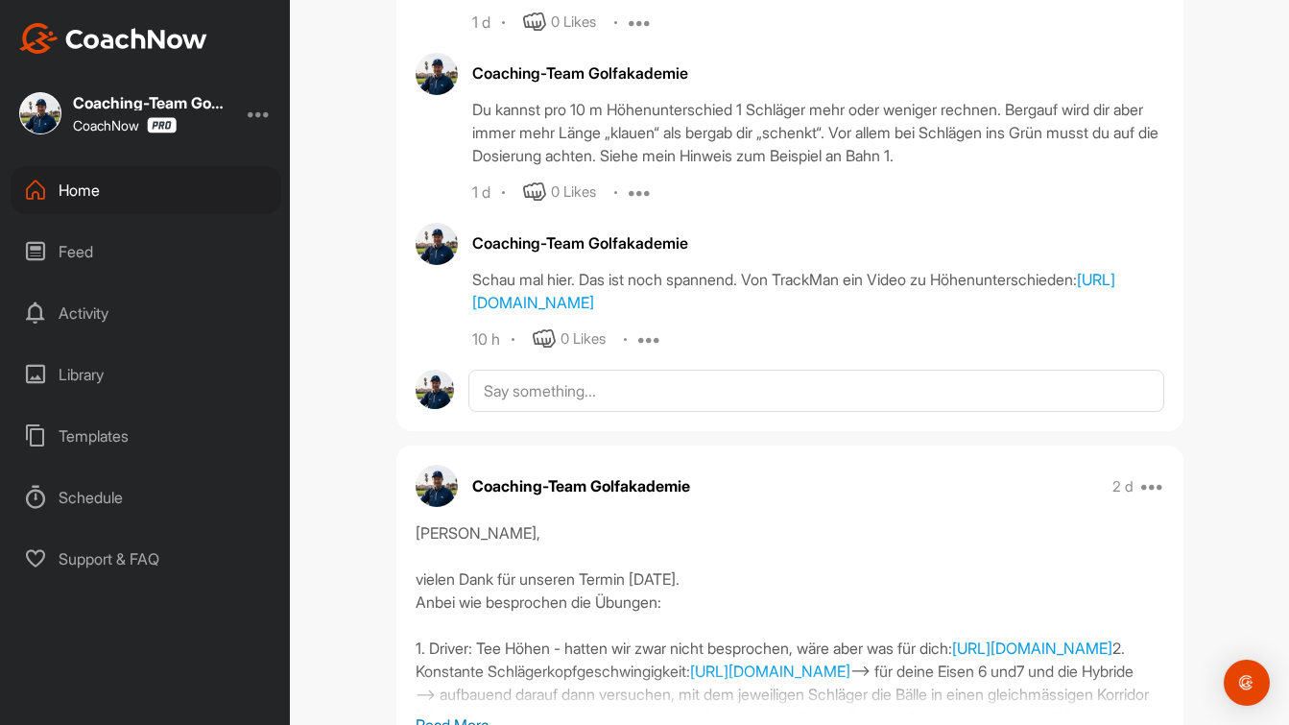
drag, startPoint x: 891, startPoint y: 277, endPoint x: 453, endPoint y: 239, distance: 439.4
click at [453, 238] on div "Coaching-Team Golfakademie Schau mal hier. Das ist noch spannend. Von TrackMan …" at bounding box center [790, 287] width 749 height 128
copy div "Schau mal hier. Das ist noch spannend. Von TrackMan ein Video zu Höhenunterschi…"
click at [105, 429] on div "Templates" at bounding box center [146, 436] width 271 height 48
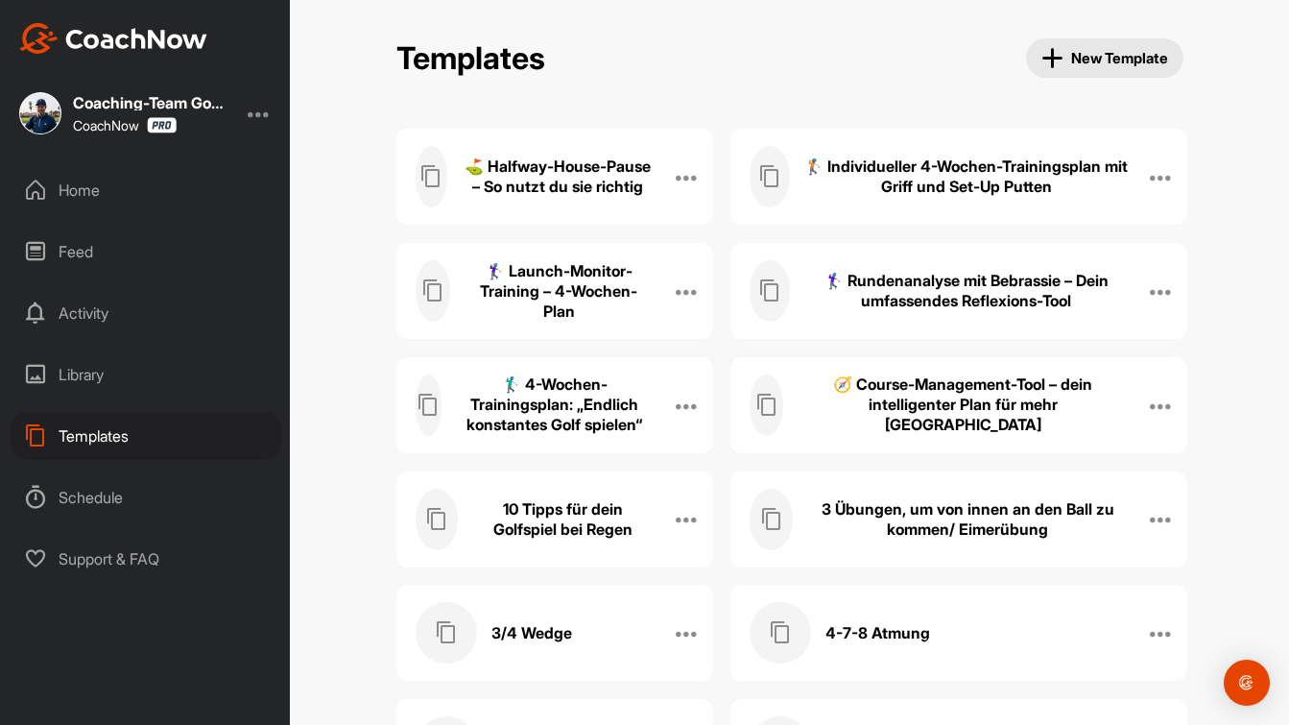
scroll to position [14205, 0]
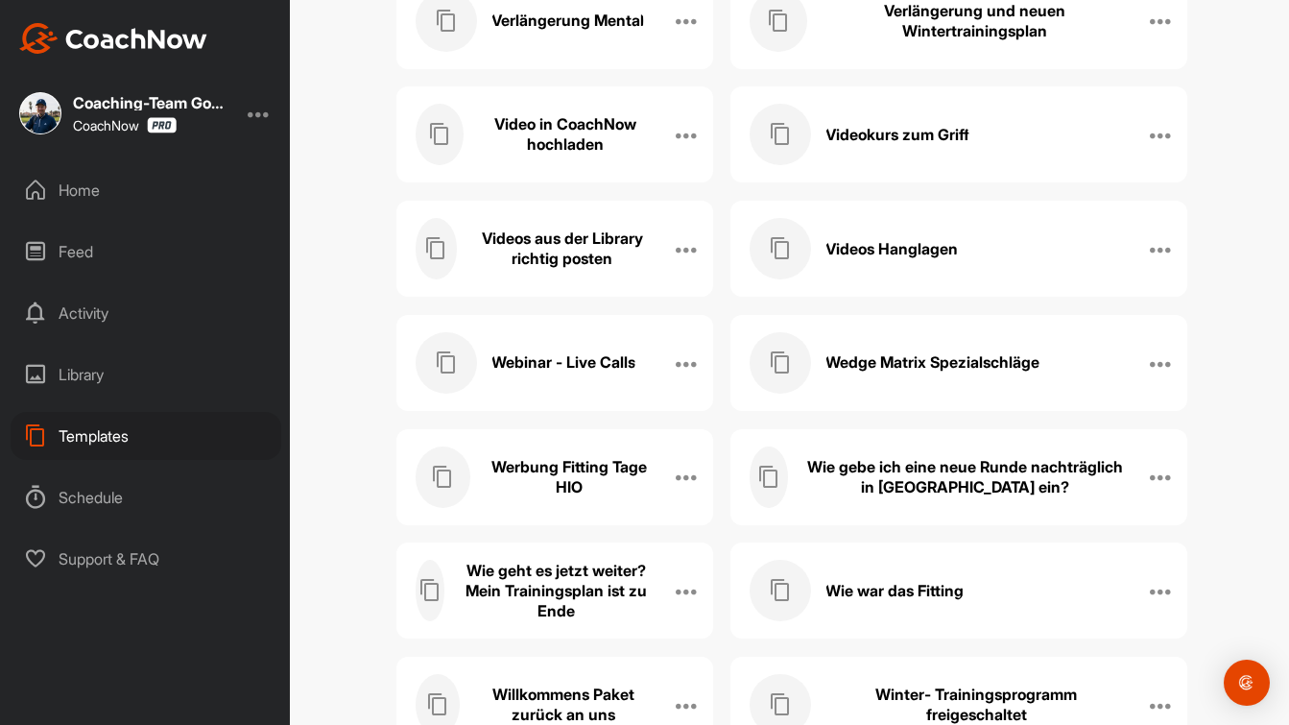
click at [907, 370] on h3 "Wedge Matrix Spezialschläge" at bounding box center [933, 362] width 214 height 20
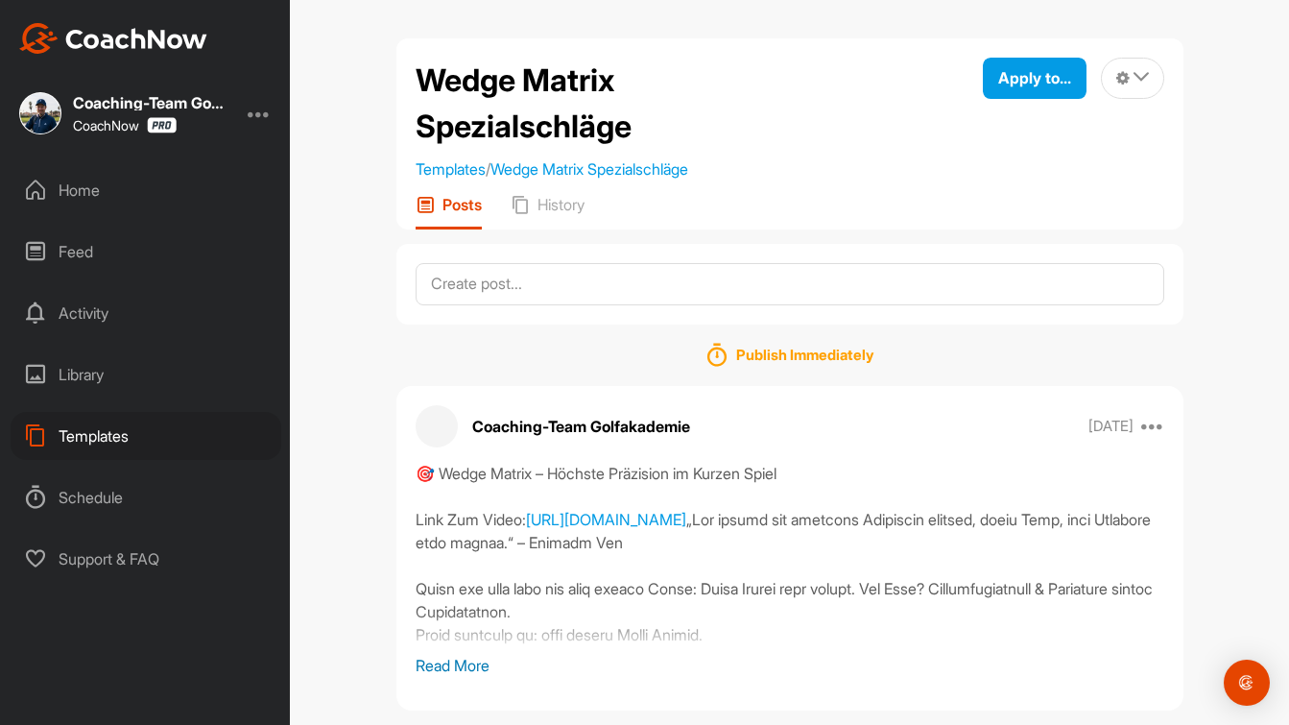
click at [468, 669] on p "Read More" at bounding box center [790, 665] width 749 height 23
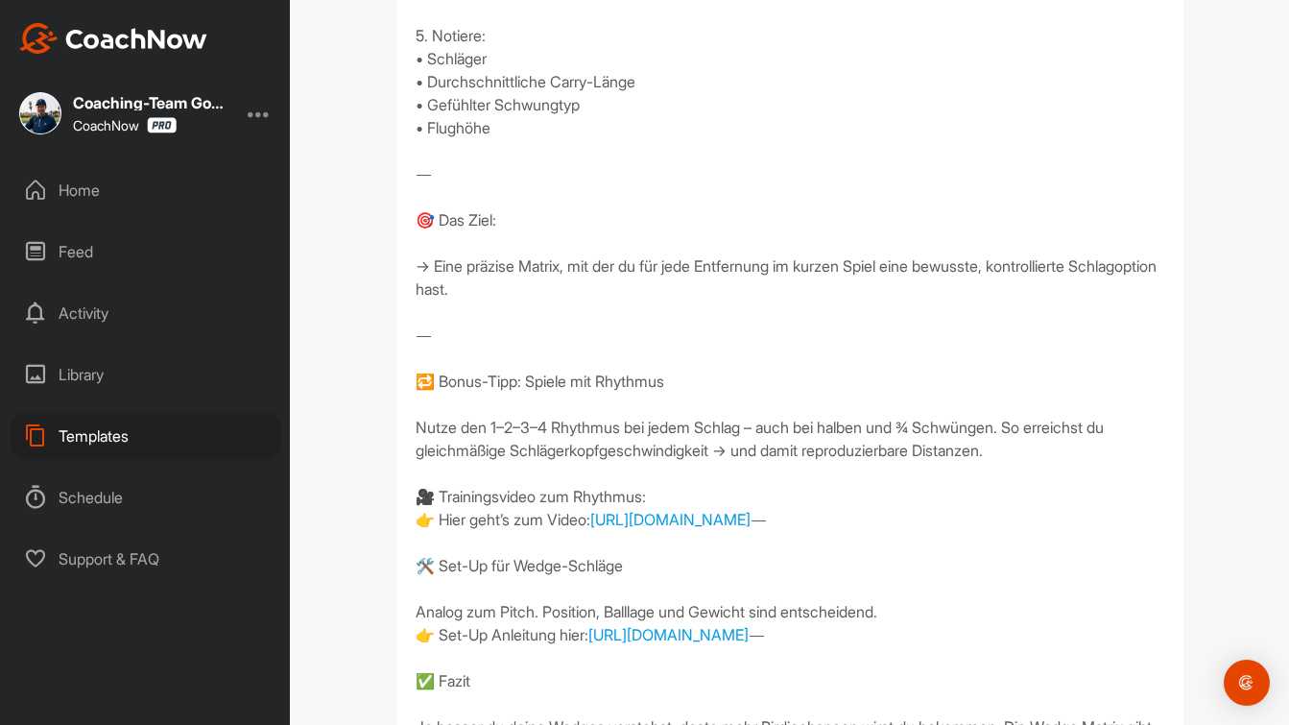
scroll to position [1657, 0]
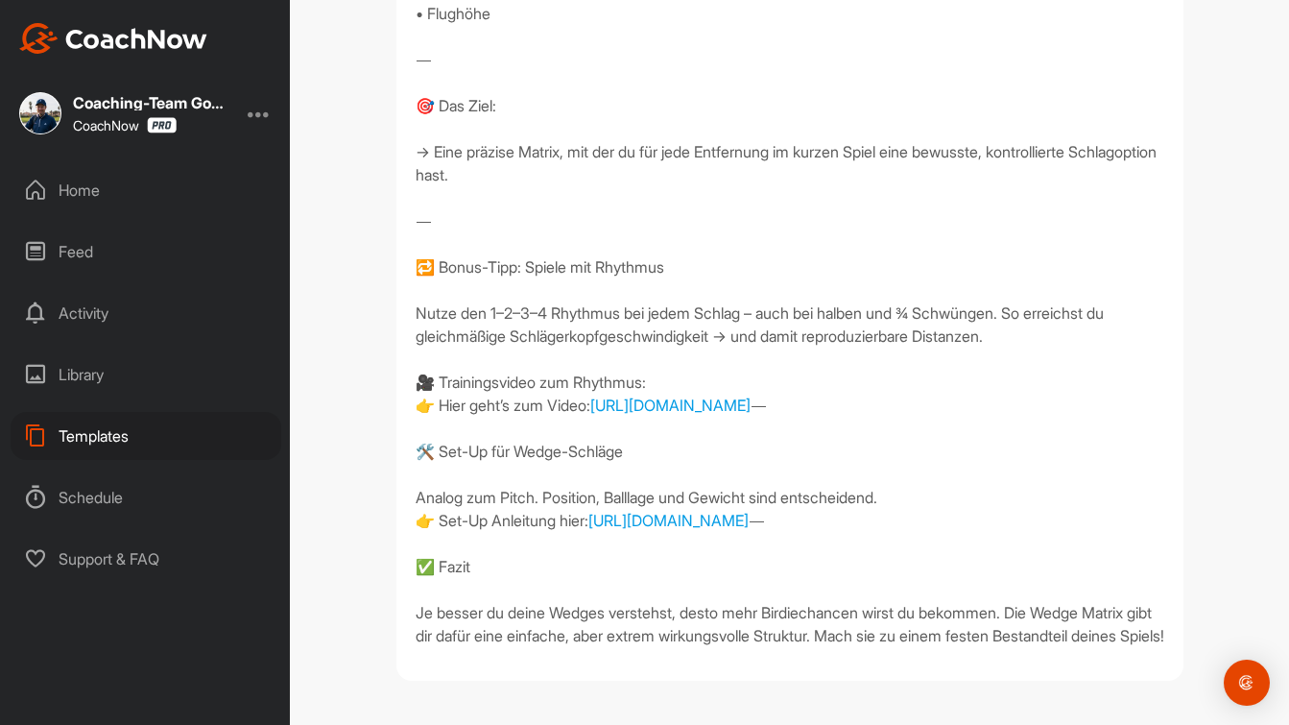
drag, startPoint x: 415, startPoint y: 283, endPoint x: 635, endPoint y: 638, distance: 418.2
copy div "🎯 Lorem Ipsumd – Sitamet Consectet ad Elitse Doeiu Temp Inc Utlab: etdol://magn…"
